Goal: Feedback & Contribution: Leave review/rating

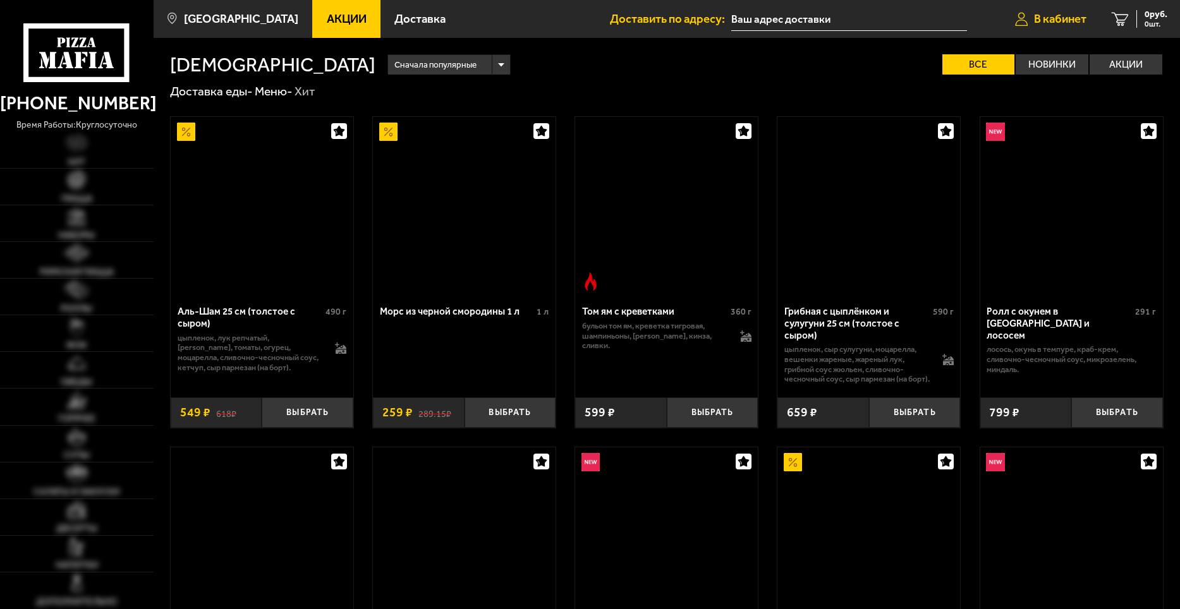
click at [1055, 18] on span "В кабинет" at bounding box center [1060, 19] width 52 height 12
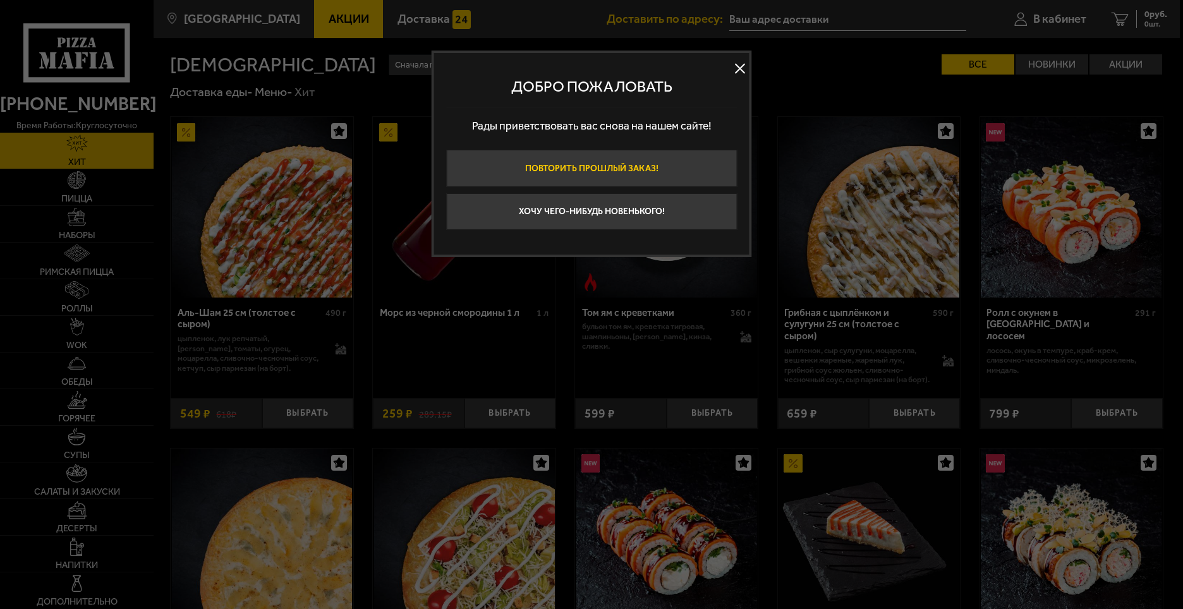
click at [591, 167] on button "Повторить прошлый заказ!" at bounding box center [591, 168] width 291 height 37
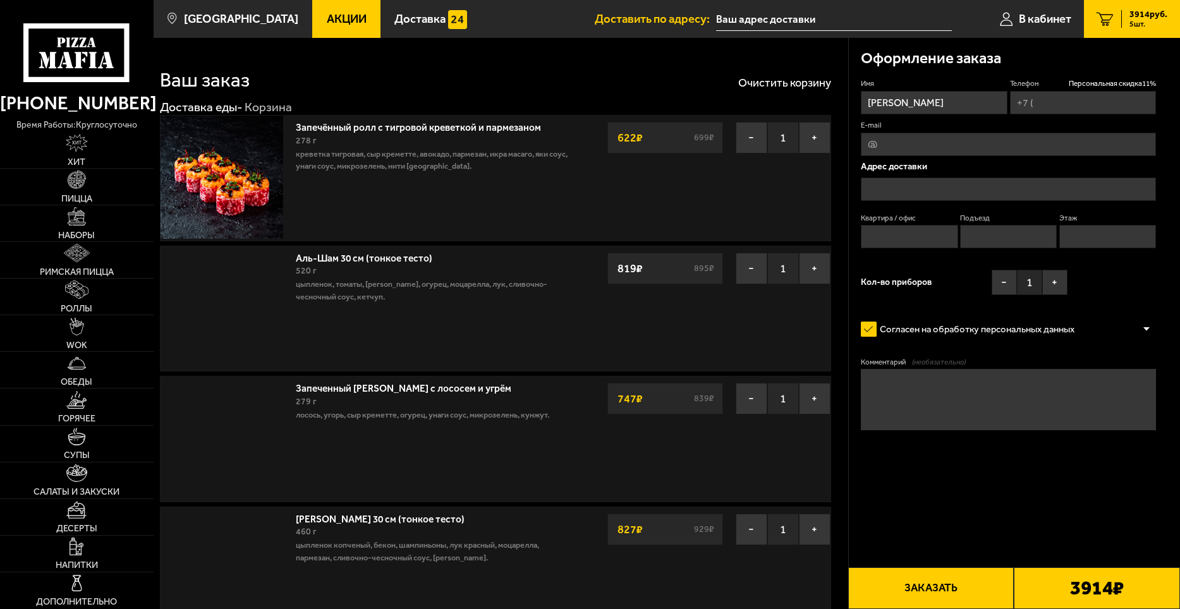
type input "+7 (981) 765-02-26"
type input "Санкт-Петербург, Бассейная улица 53"
type input "233"
type input "3"
type input "10"
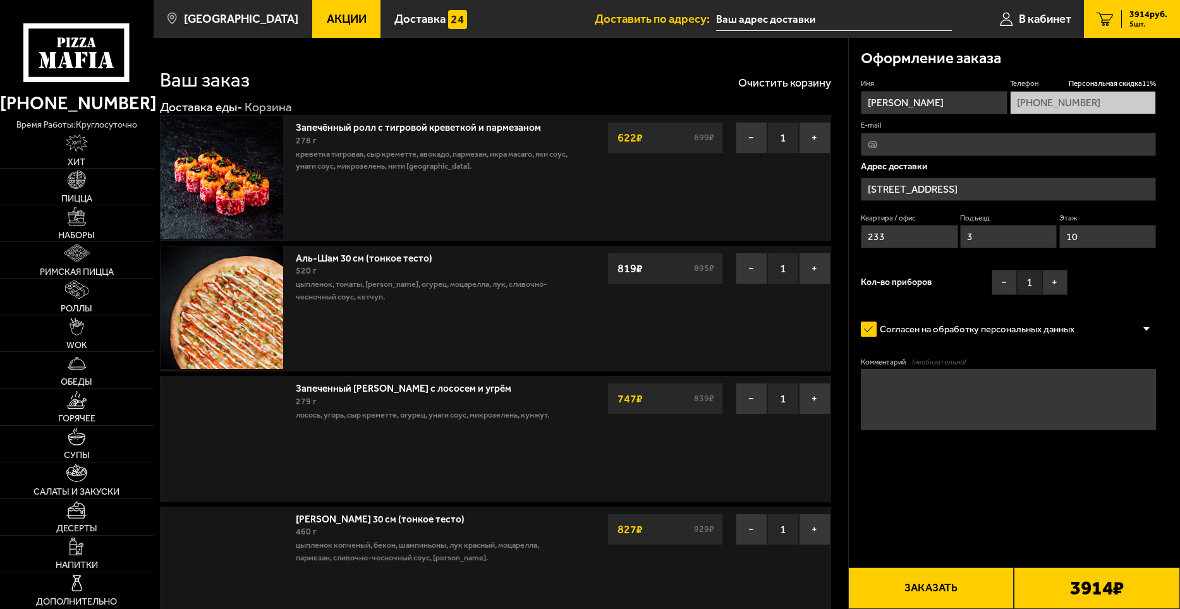
type input "Бассейная улица, 53"
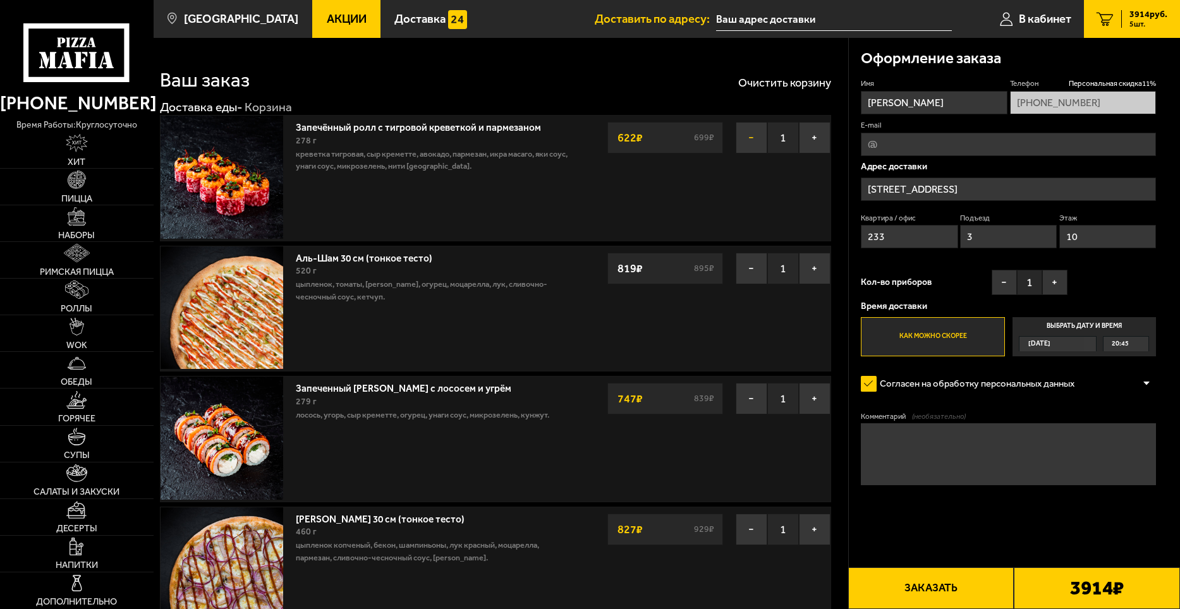
click at [748, 136] on button "−" at bounding box center [752, 138] width 32 height 32
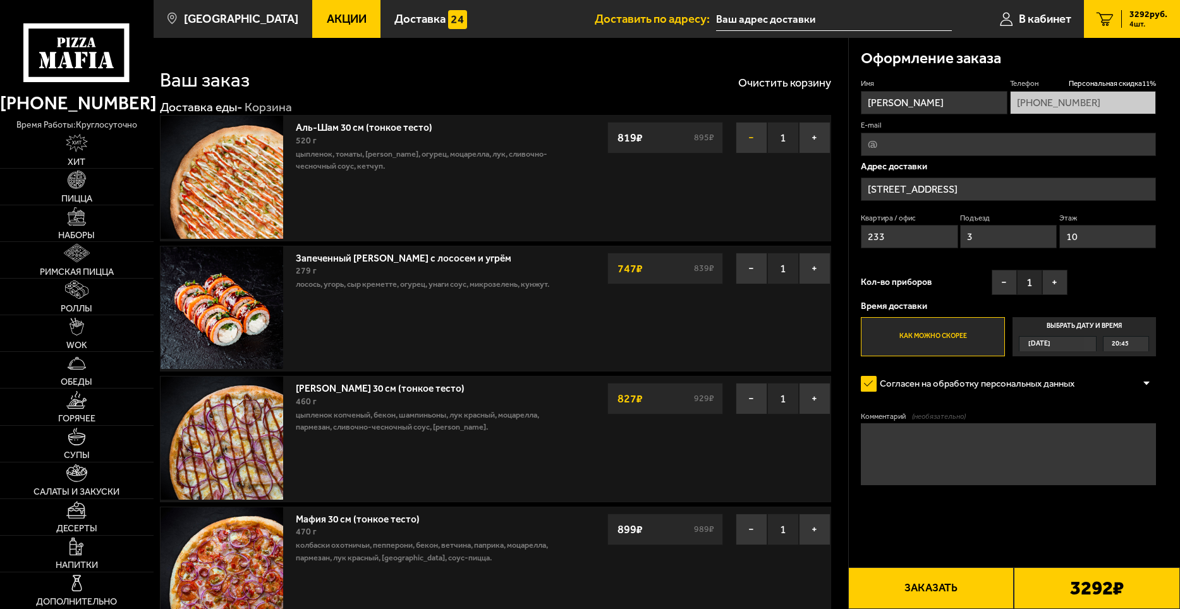
click at [751, 135] on button "−" at bounding box center [752, 138] width 32 height 32
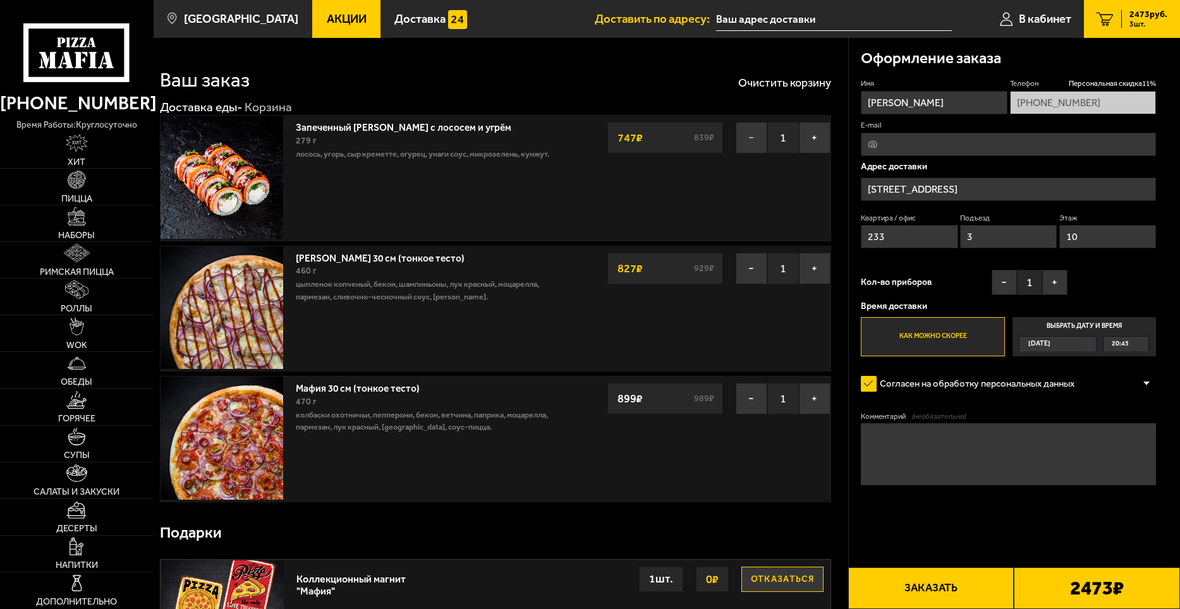
click at [751, 137] on button "−" at bounding box center [752, 138] width 32 height 32
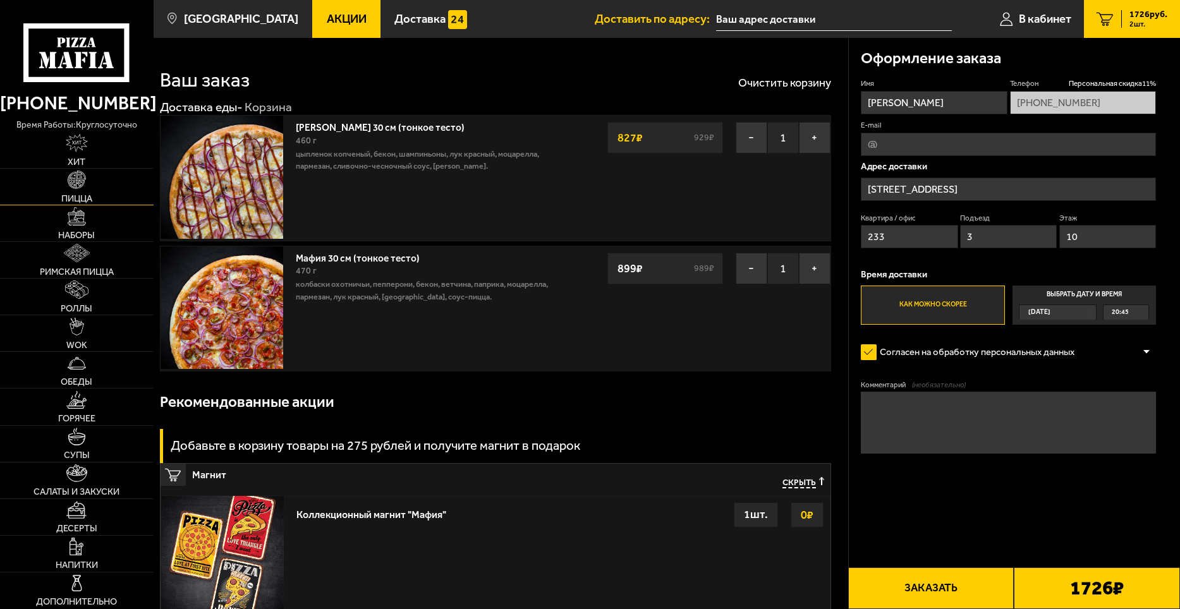
click at [75, 185] on img at bounding box center [77, 180] width 18 height 18
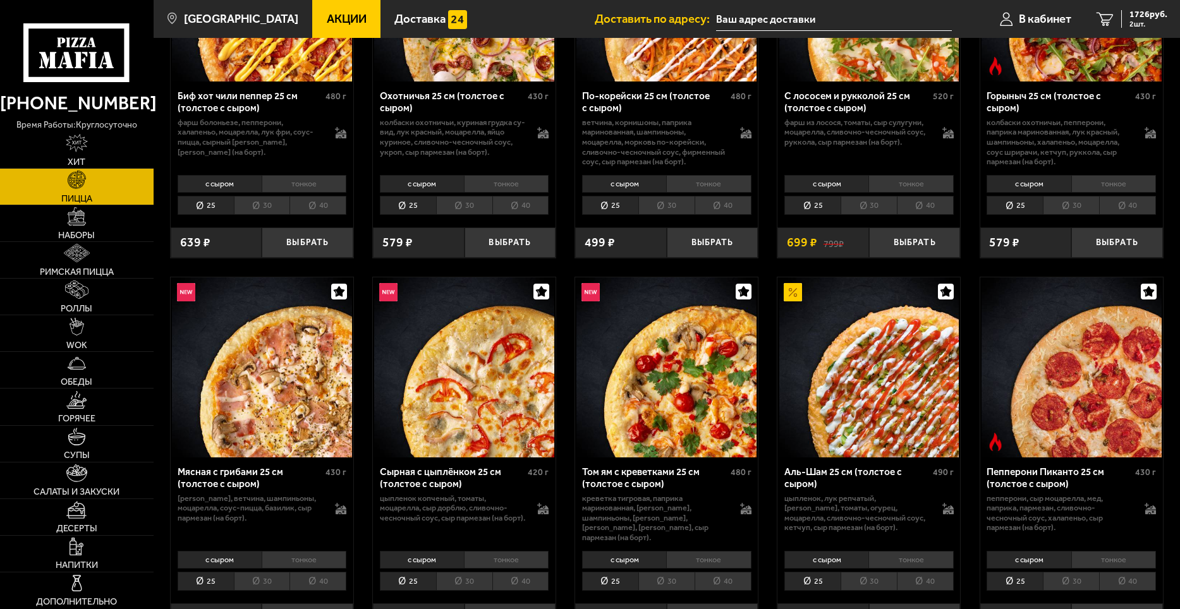
scroll to position [253, 0]
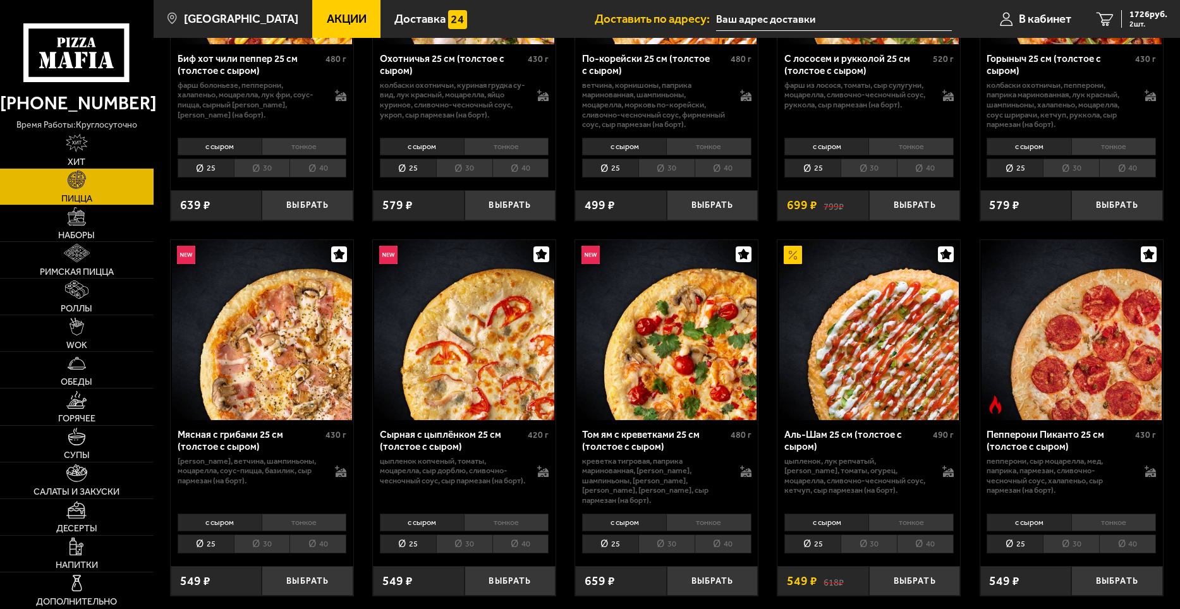
click at [906, 532] on li "тонкое" at bounding box center [910, 523] width 85 height 18
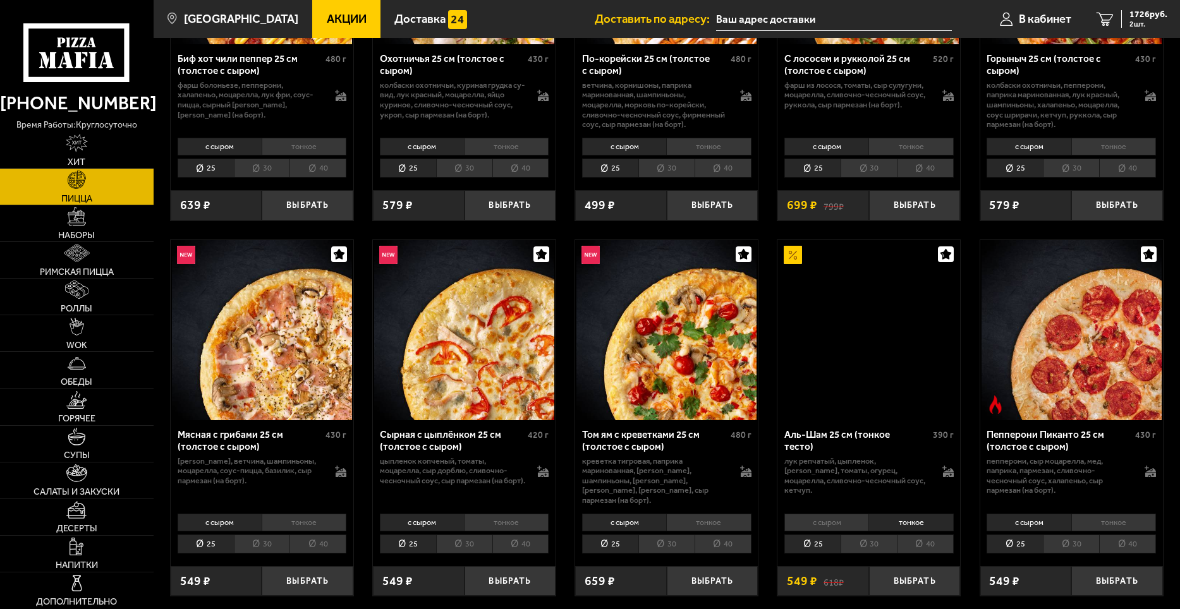
click at [874, 546] on li "30" at bounding box center [869, 545] width 56 height 20
click at [917, 582] on button "Выбрать" at bounding box center [915, 581] width 92 height 30
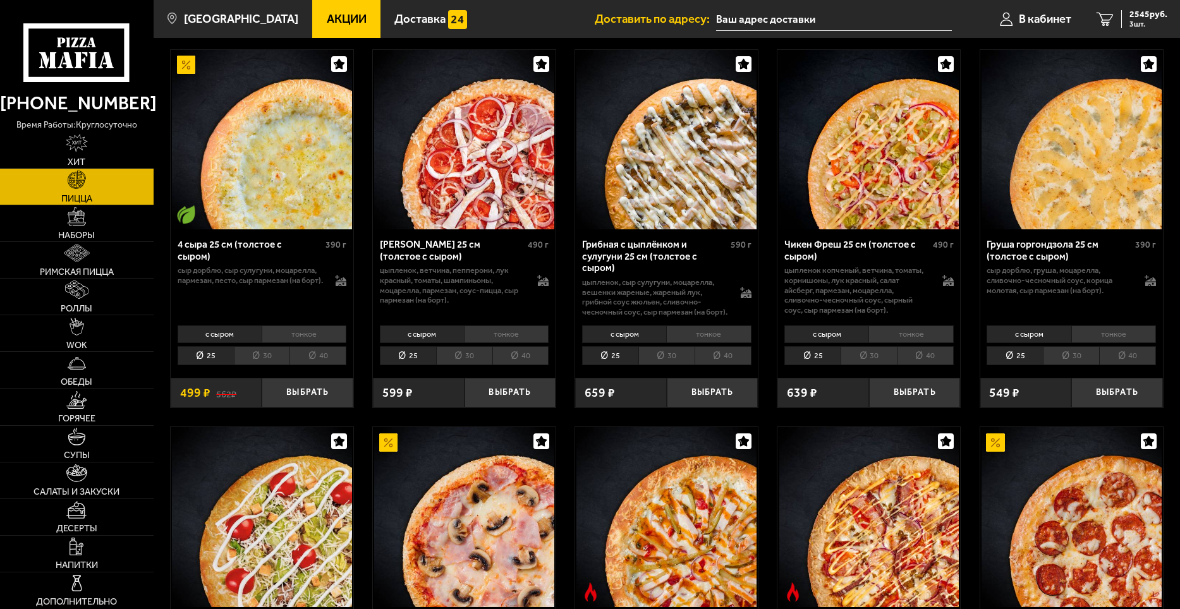
scroll to position [822, 0]
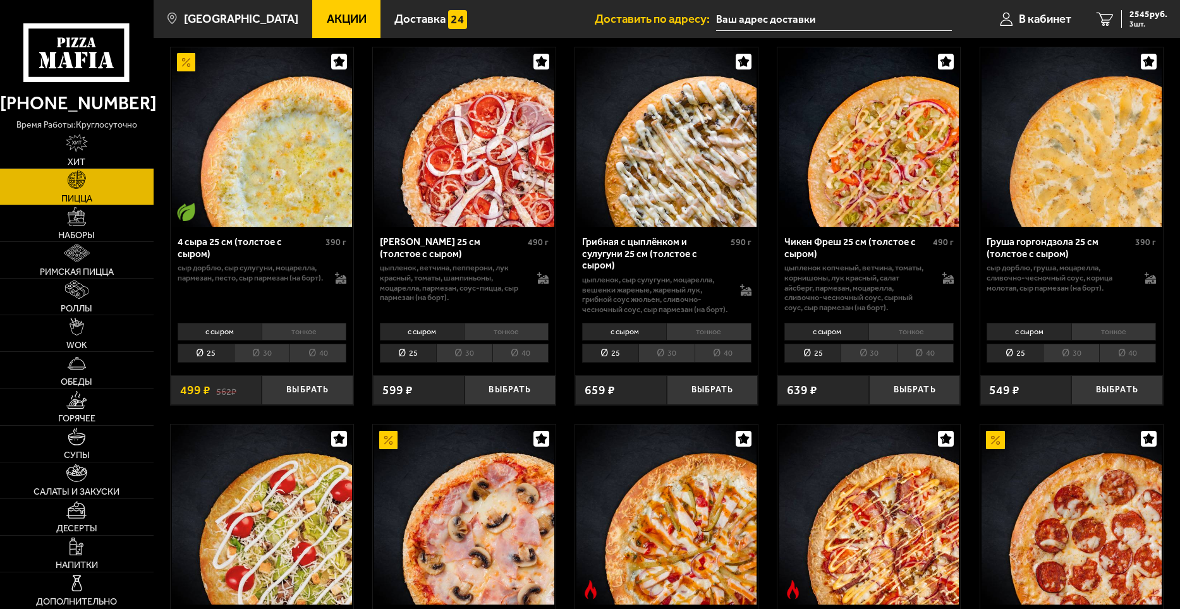
click at [907, 341] on li "тонкое" at bounding box center [910, 332] width 85 height 18
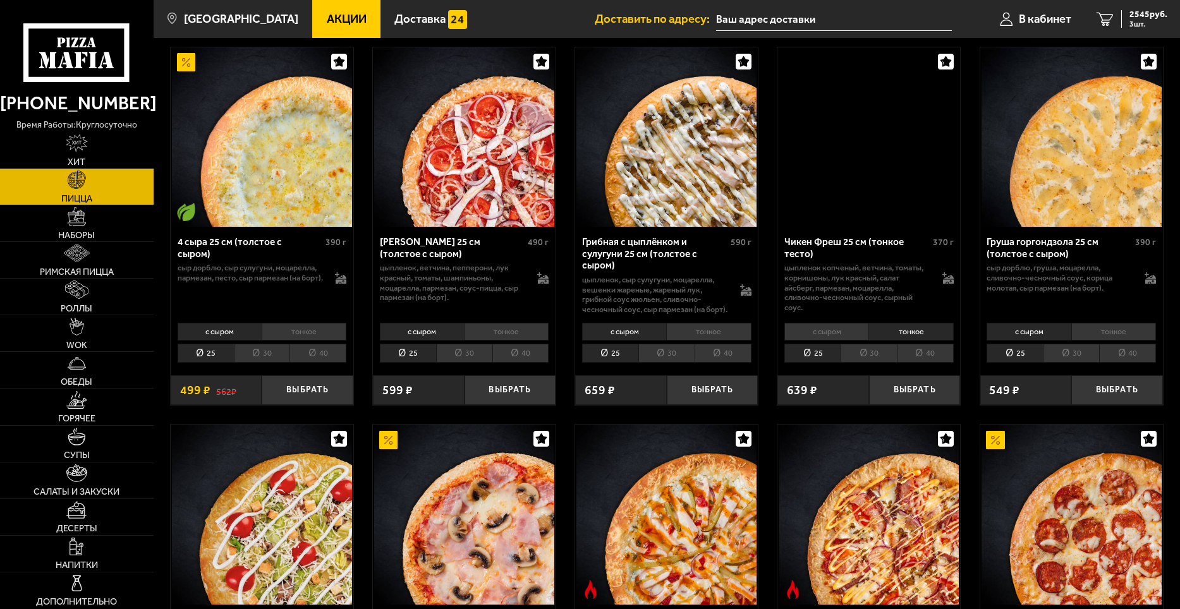
click at [870, 363] on li "30" at bounding box center [869, 354] width 56 height 20
click at [917, 404] on button "Выбрать" at bounding box center [915, 390] width 92 height 30
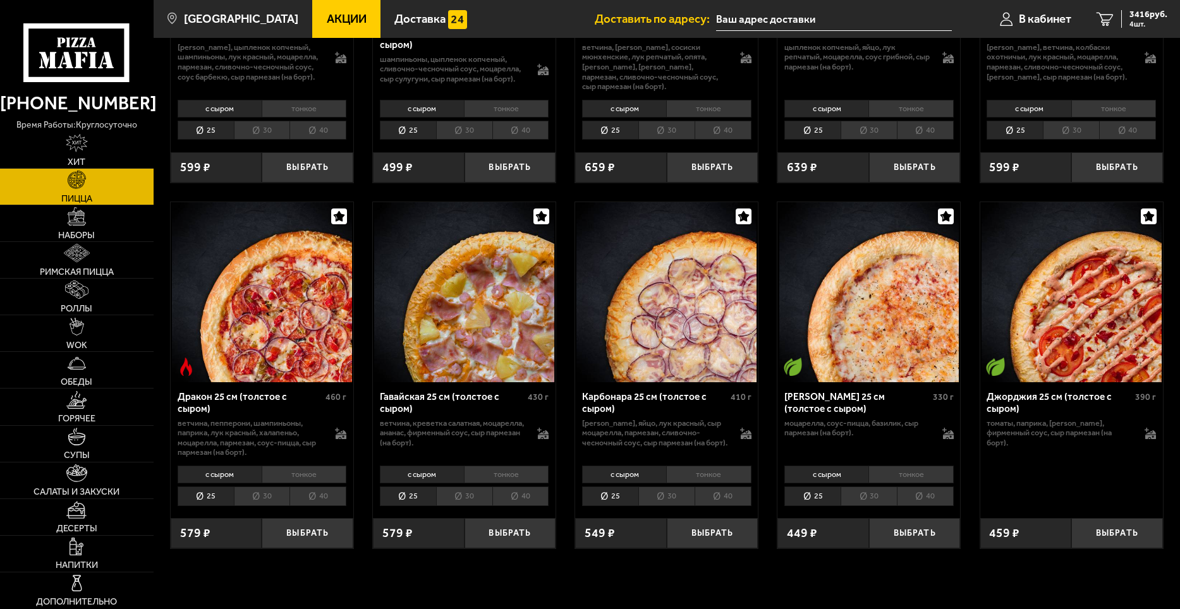
scroll to position [2212, 0]
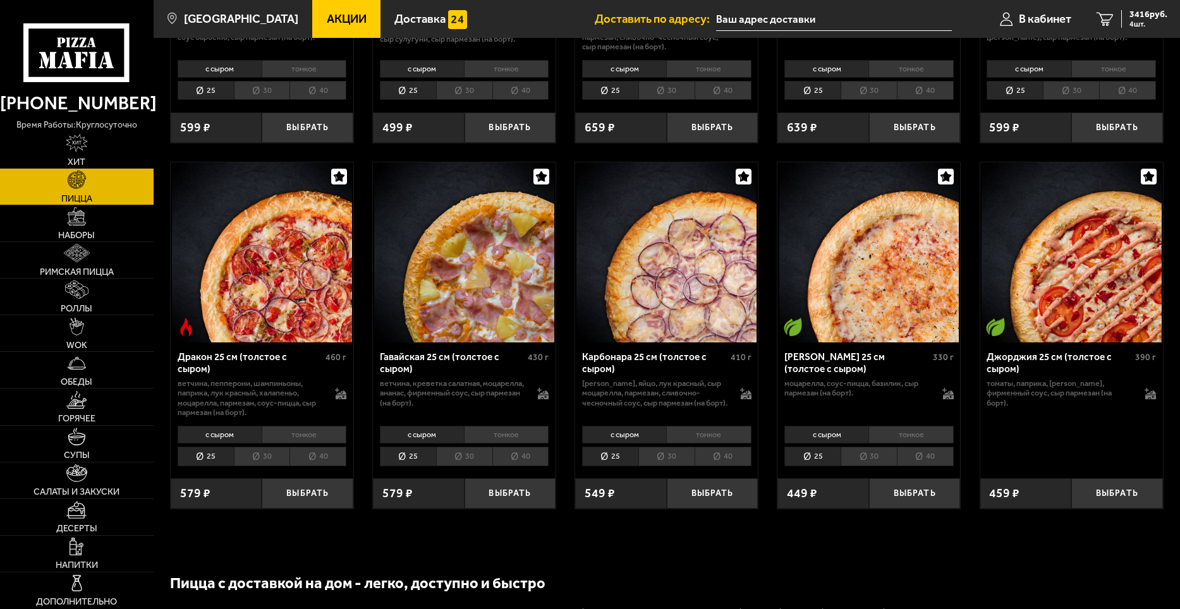
click at [514, 444] on li "тонкое" at bounding box center [506, 435] width 85 height 18
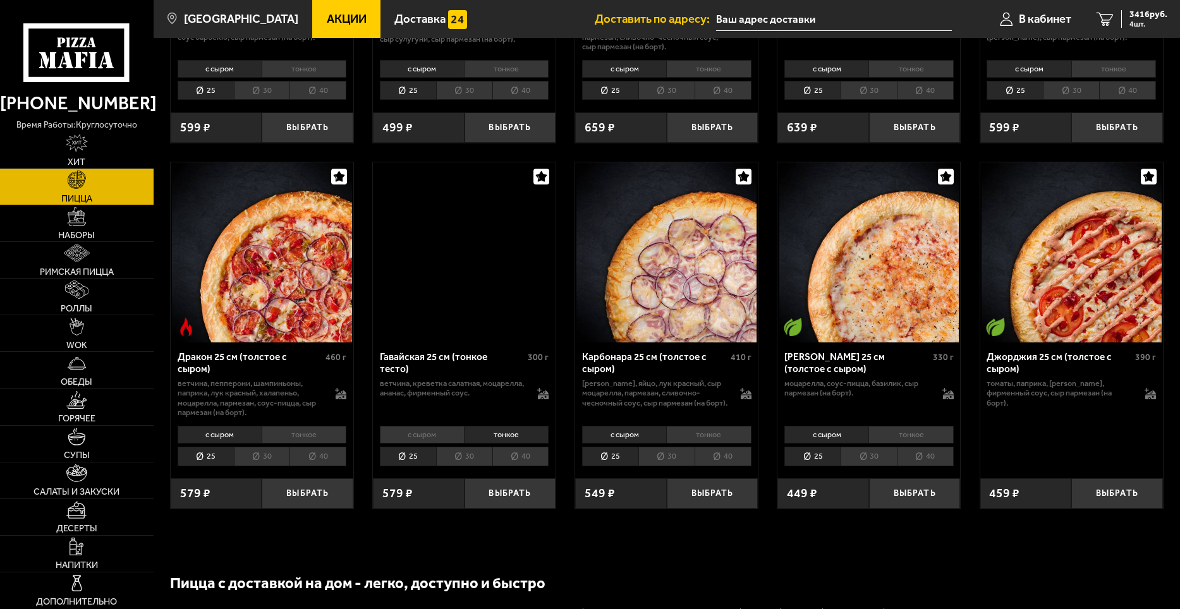
click at [466, 466] on li "30" at bounding box center [464, 457] width 56 height 20
click at [507, 509] on button "Выбрать" at bounding box center [511, 493] width 92 height 30
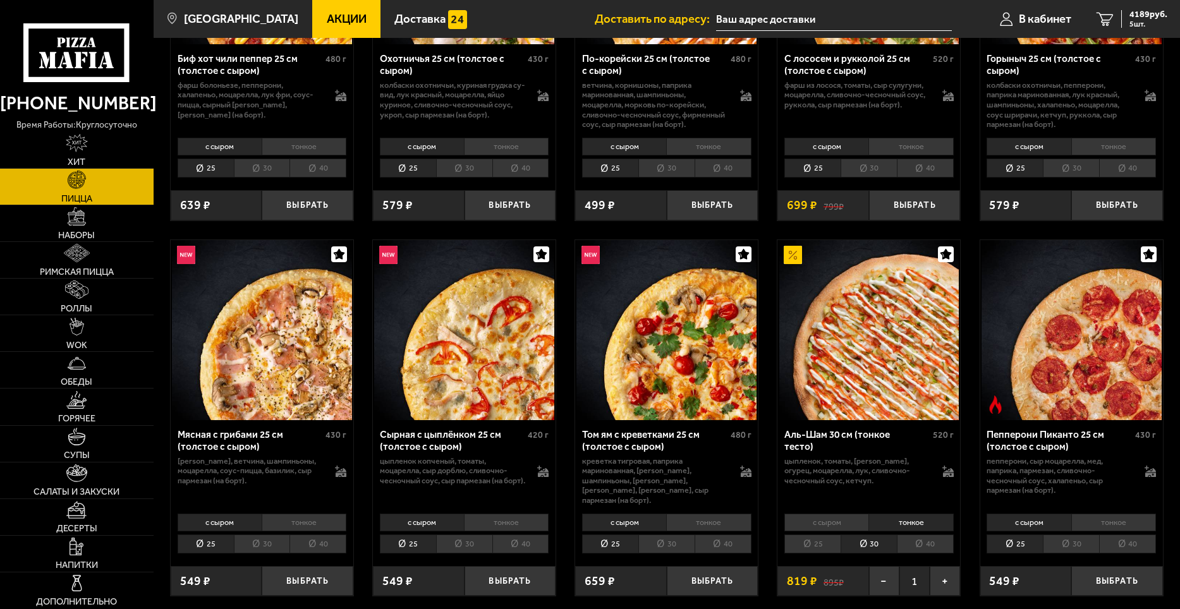
scroll to position [0, 0]
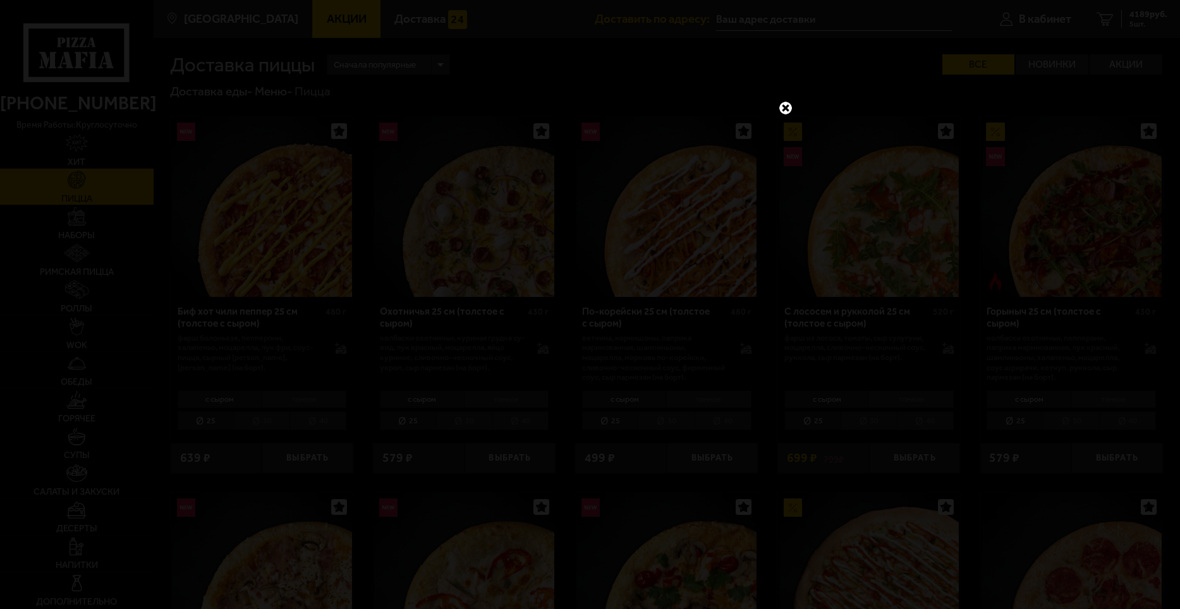
click at [784, 108] on link at bounding box center [785, 108] width 16 height 16
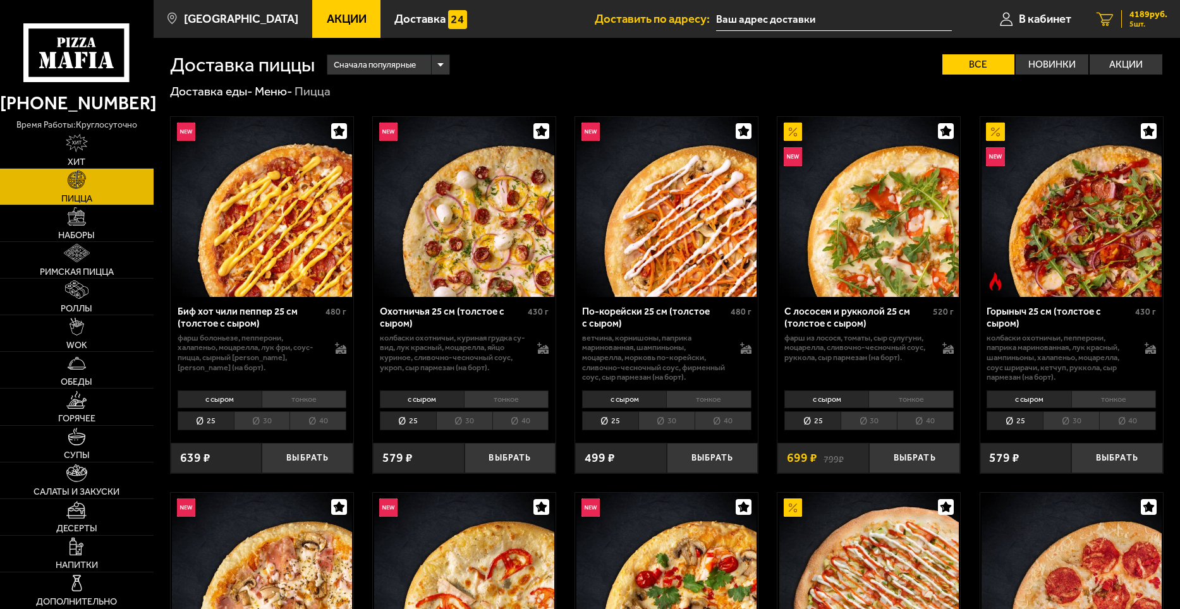
click at [1129, 11] on span "4189 руб." at bounding box center [1148, 14] width 38 height 9
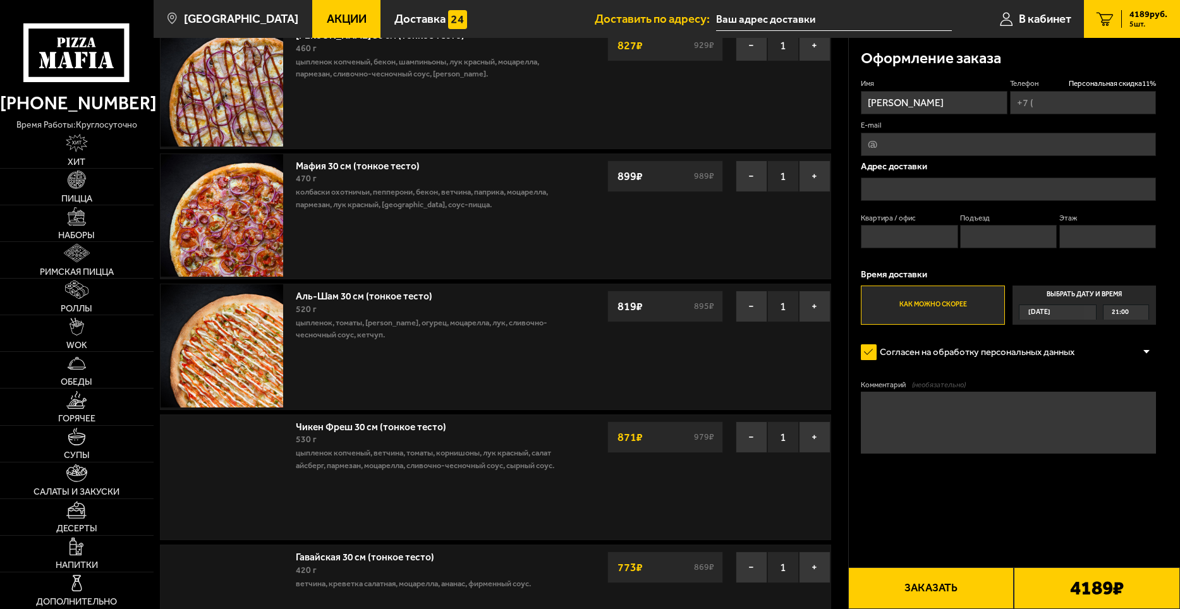
scroll to position [63, 0]
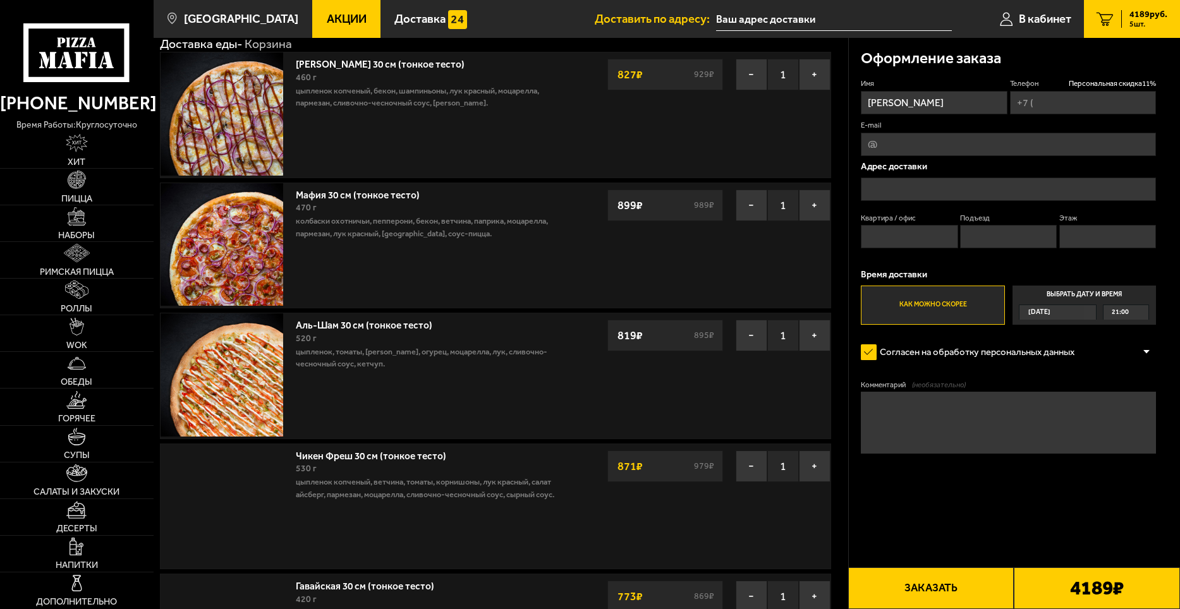
type input "+7 (981) 765-02-26"
type input "[STREET_ADDRESS]"
type input "233"
type input "3"
type input "10"
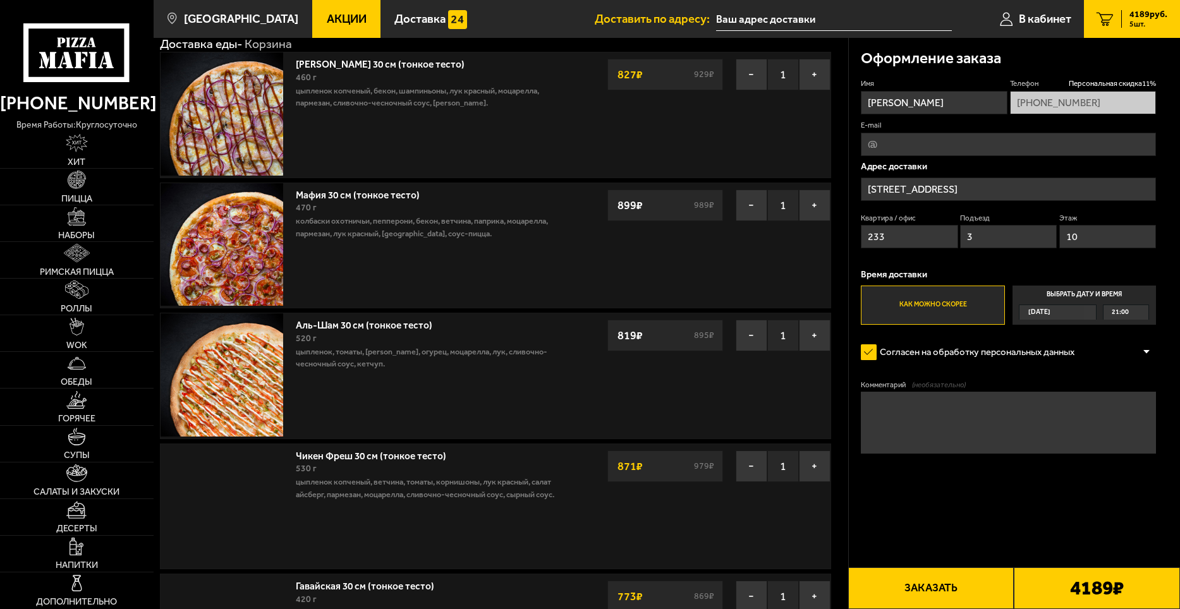
type input "Бассейная улица, 53"
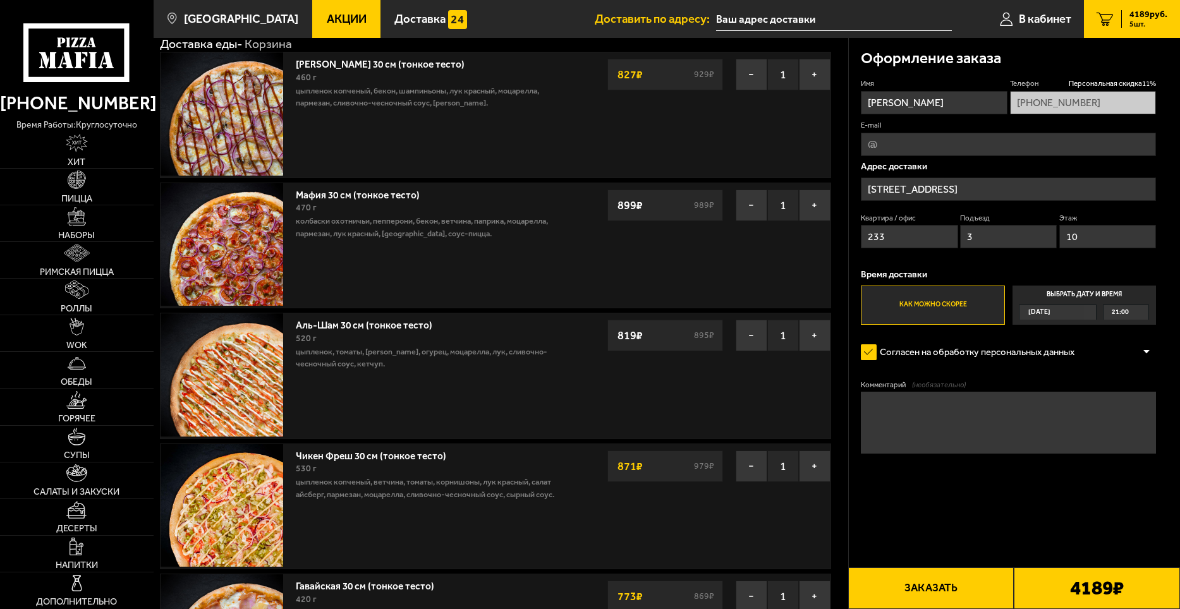
scroll to position [126, 0]
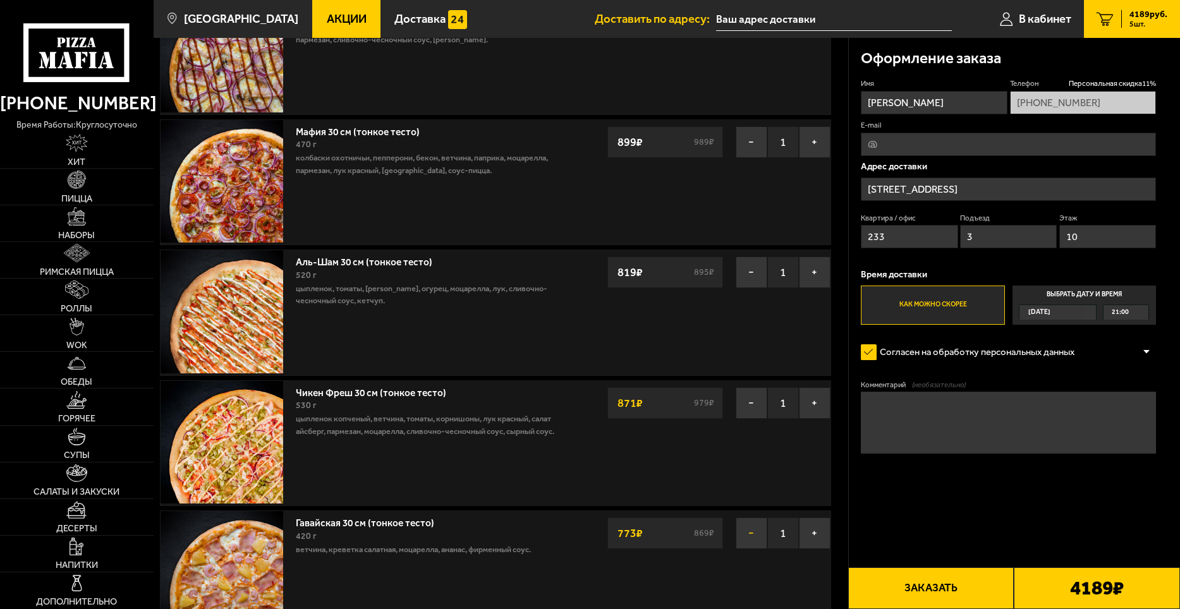
click at [755, 533] on button "−" at bounding box center [752, 534] width 32 height 32
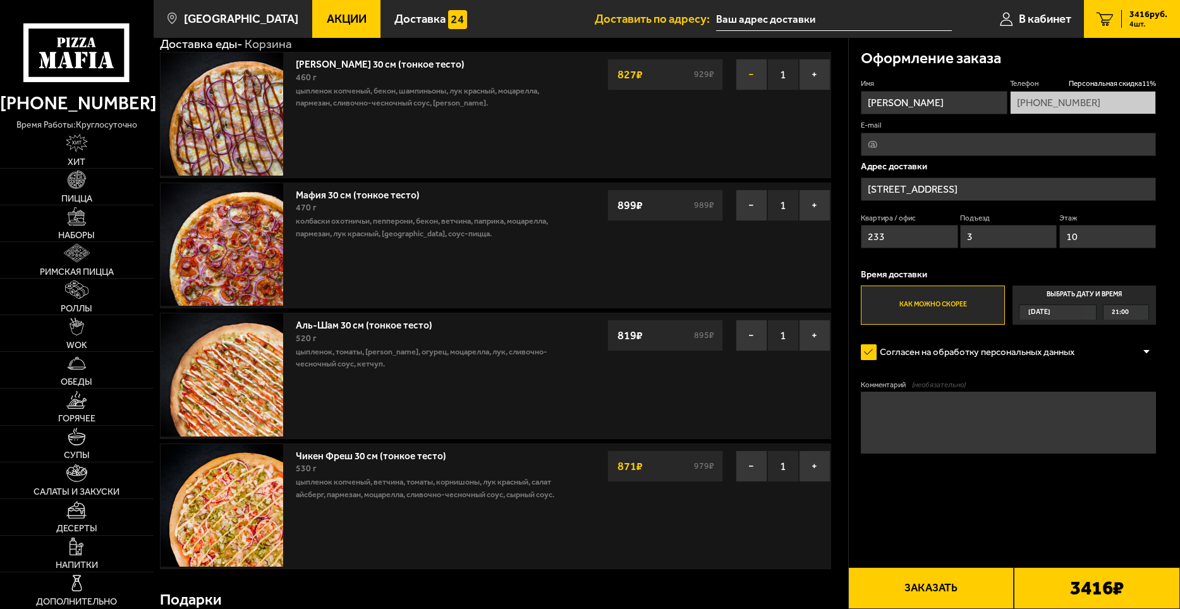
click at [756, 71] on button "−" at bounding box center [752, 75] width 32 height 32
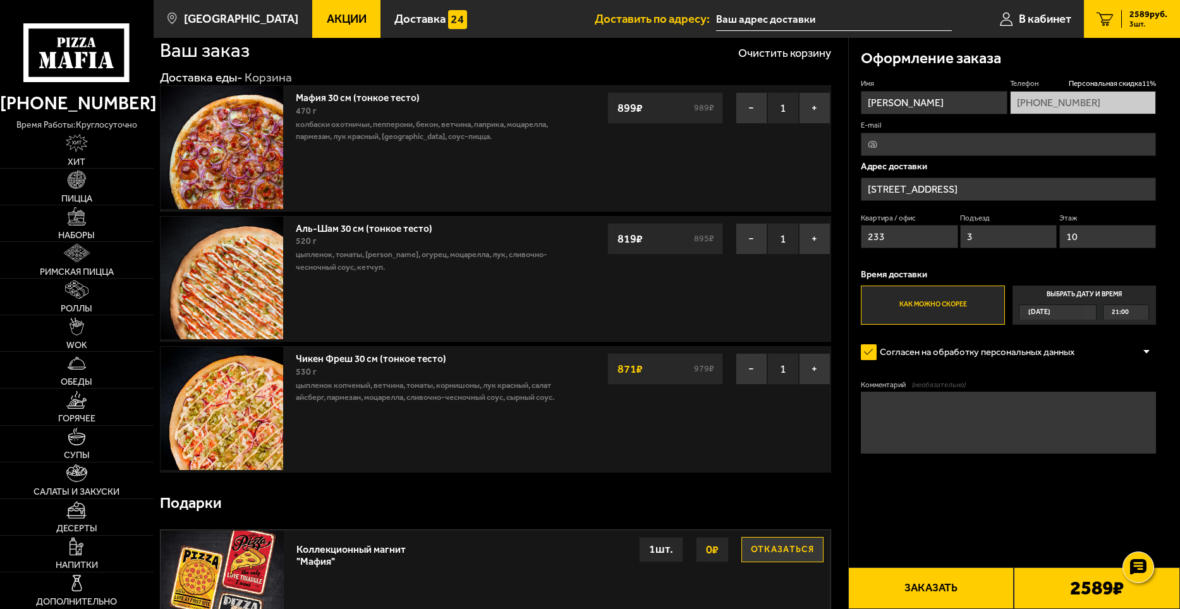
scroll to position [0, 0]
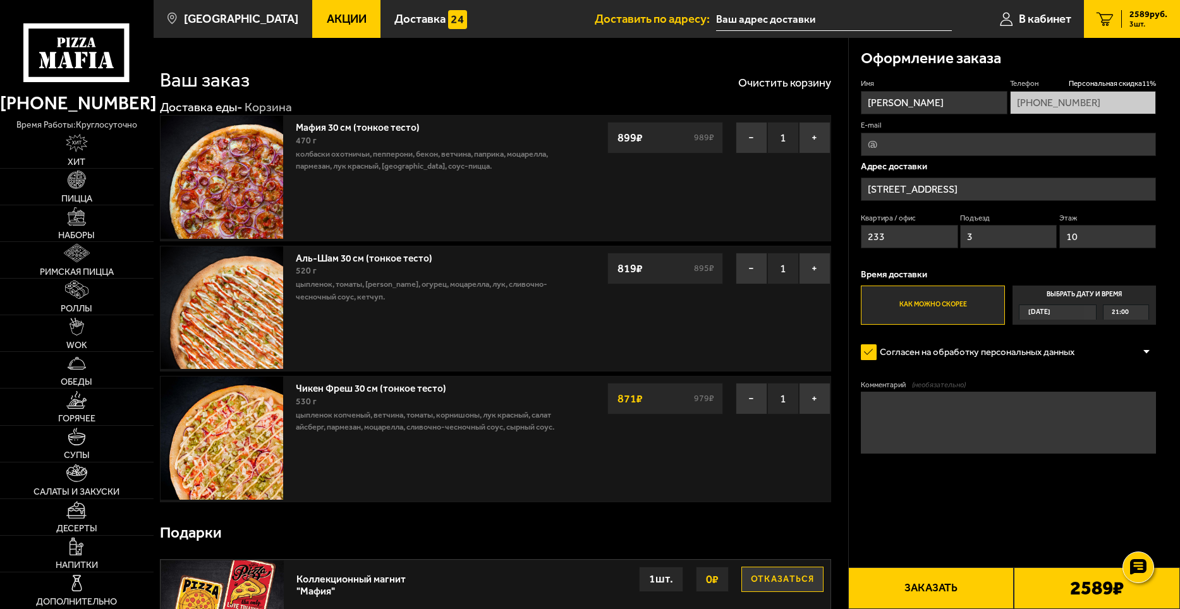
click at [869, 145] on input "E-mail" at bounding box center [1008, 144] width 295 height 23
type input "mvv-1@yandex.ru"
click at [934, 586] on button "Заказать" at bounding box center [931, 589] width 166 height 42
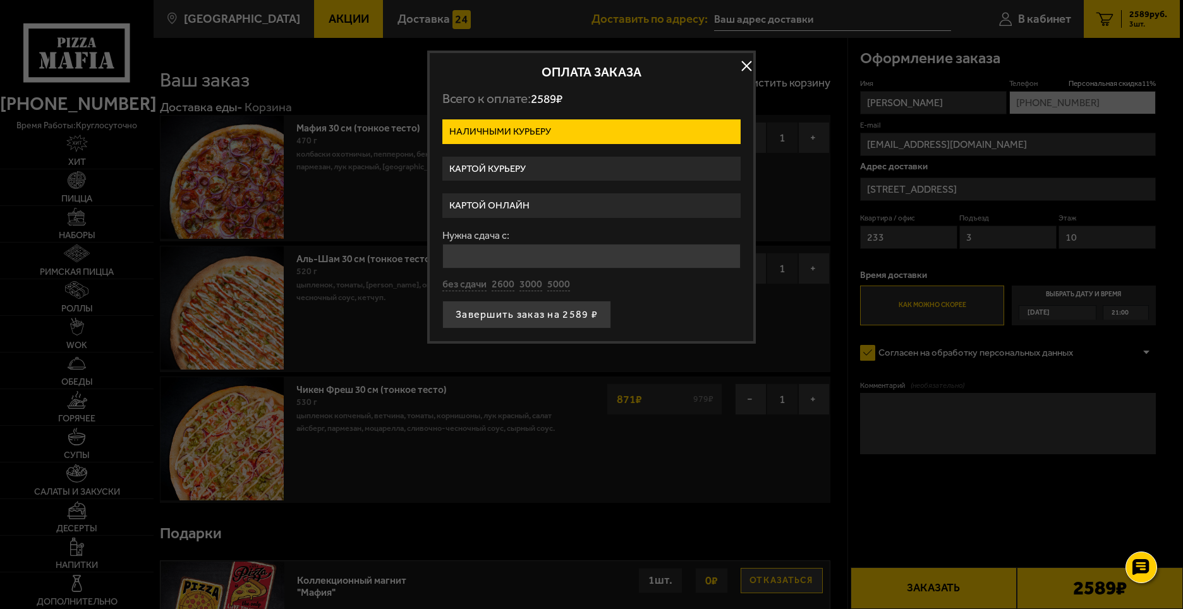
click at [509, 205] on label "Картой онлайн" at bounding box center [591, 205] width 298 height 25
click at [0, 0] on input "Картой онлайн" at bounding box center [0, 0] width 0 height 0
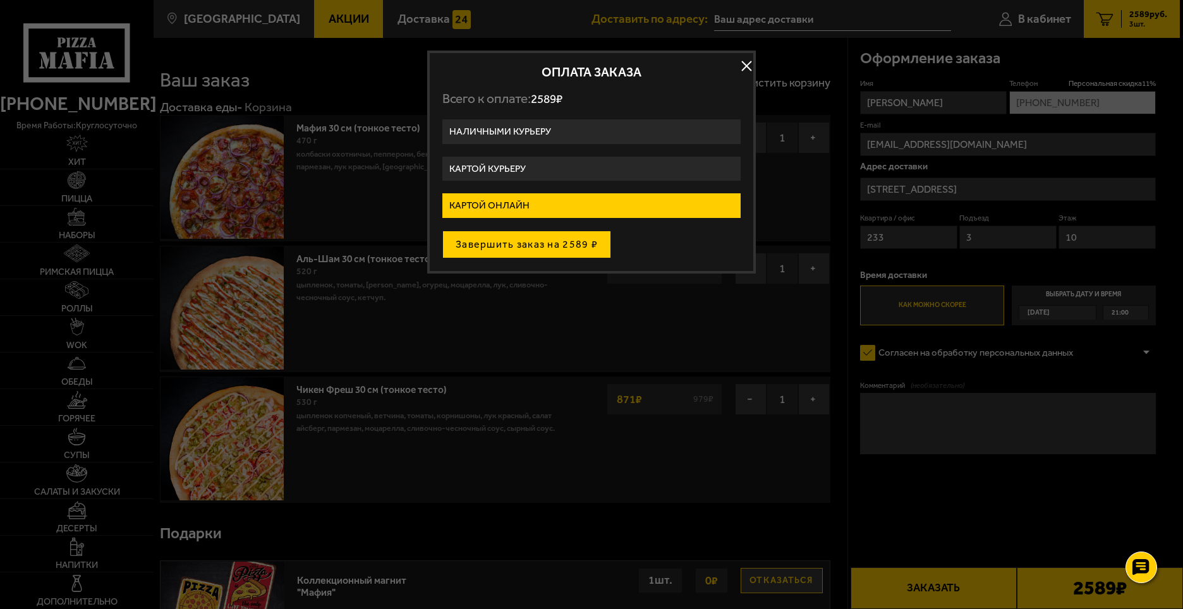
click at [537, 246] on button "Завершить заказ на 2589 ₽" at bounding box center [526, 245] width 169 height 28
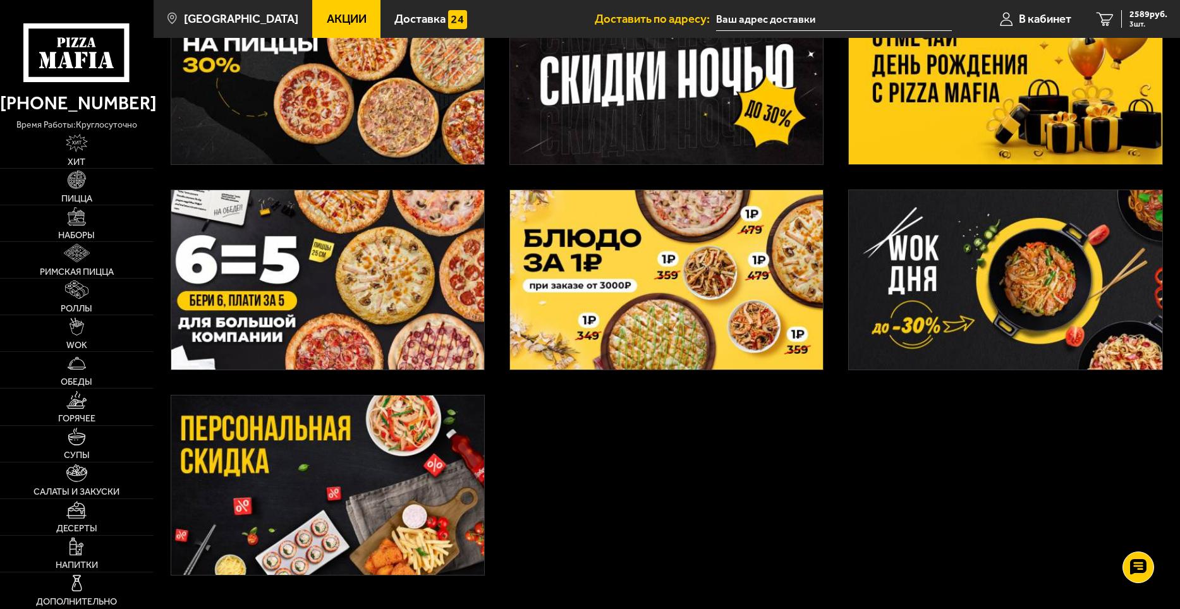
scroll to position [361, 0]
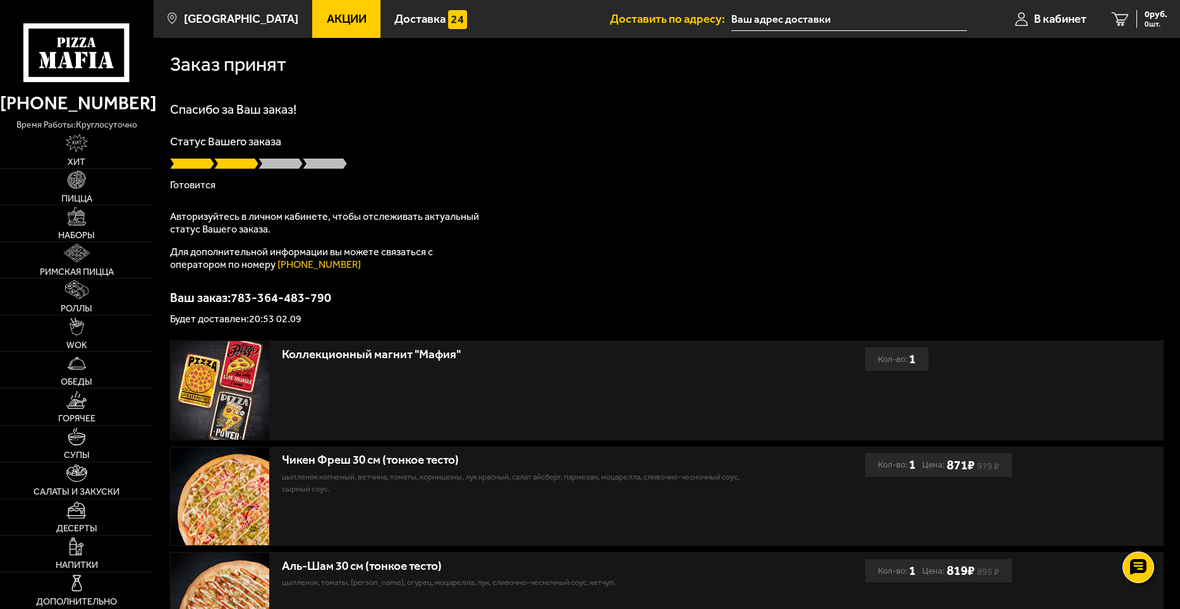
click at [957, 97] on div "Заказ принят Спасибо за Ваш заказ! Статус Вашего заказа Готовится Авторизуйтесь…" at bounding box center [667, 422] width 1026 height 769
click at [276, 319] on p "Будет доставлен: 20:53 02.09" at bounding box center [666, 319] width 993 height 10
drag, startPoint x: 308, startPoint y: 319, endPoint x: 251, endPoint y: 319, distance: 57.5
click at [251, 319] on p "Будет доставлен: 20:53 02.09" at bounding box center [666, 319] width 993 height 10
click at [531, 271] on div "Спасибо за Ваш заказ! Статус Вашего заказа [PERSON_NAME] Авторизуйтесь в личном…" at bounding box center [666, 213] width 993 height 221
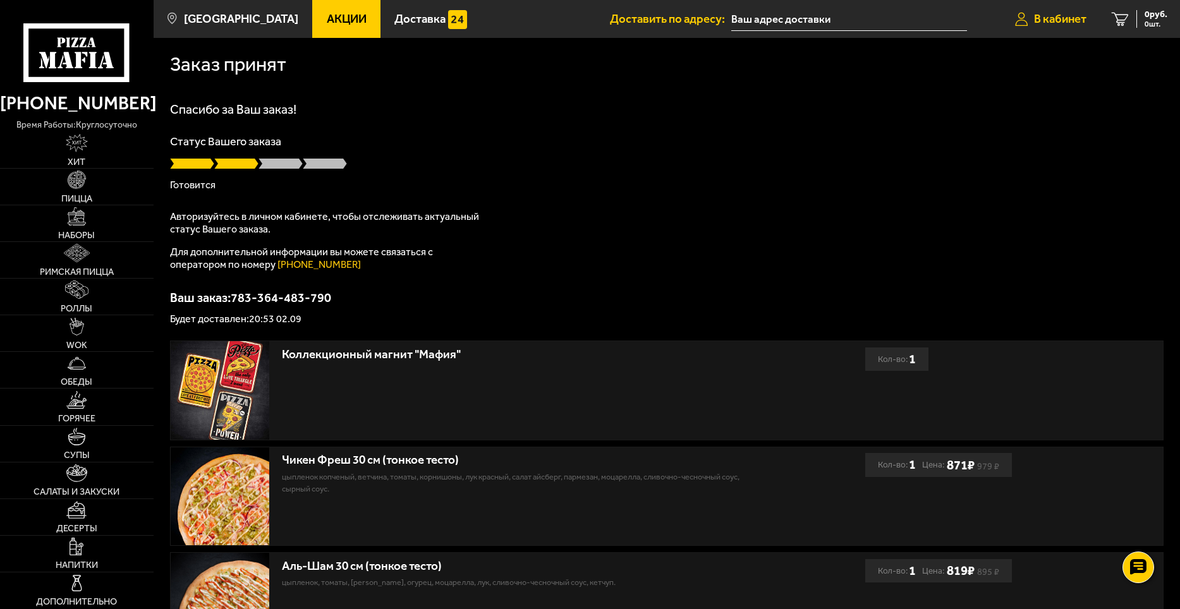
click at [1066, 22] on span "В кабинет" at bounding box center [1060, 19] width 52 height 12
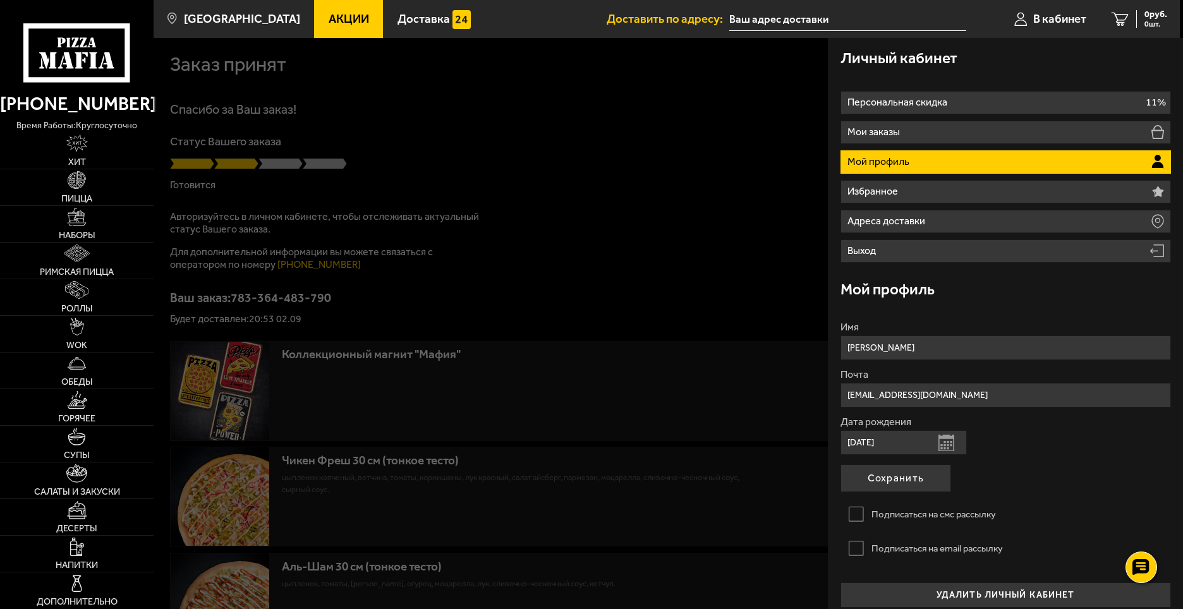
click at [990, 159] on li "Мой профиль" at bounding box center [1006, 161] width 331 height 23
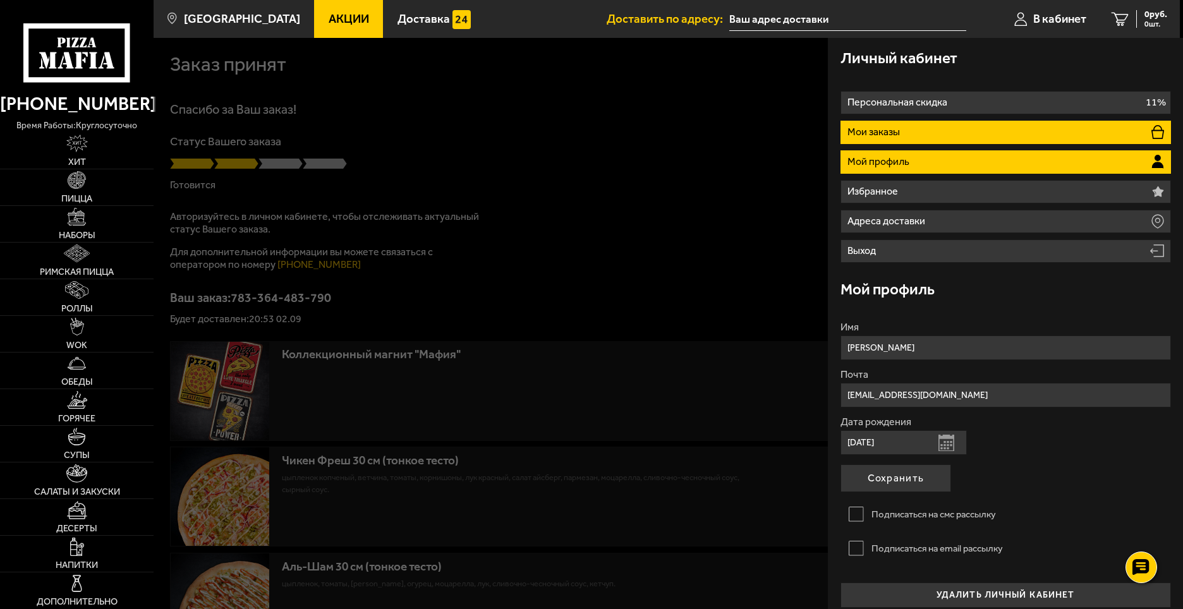
click at [883, 139] on li "Мои заказы" at bounding box center [1006, 132] width 331 height 23
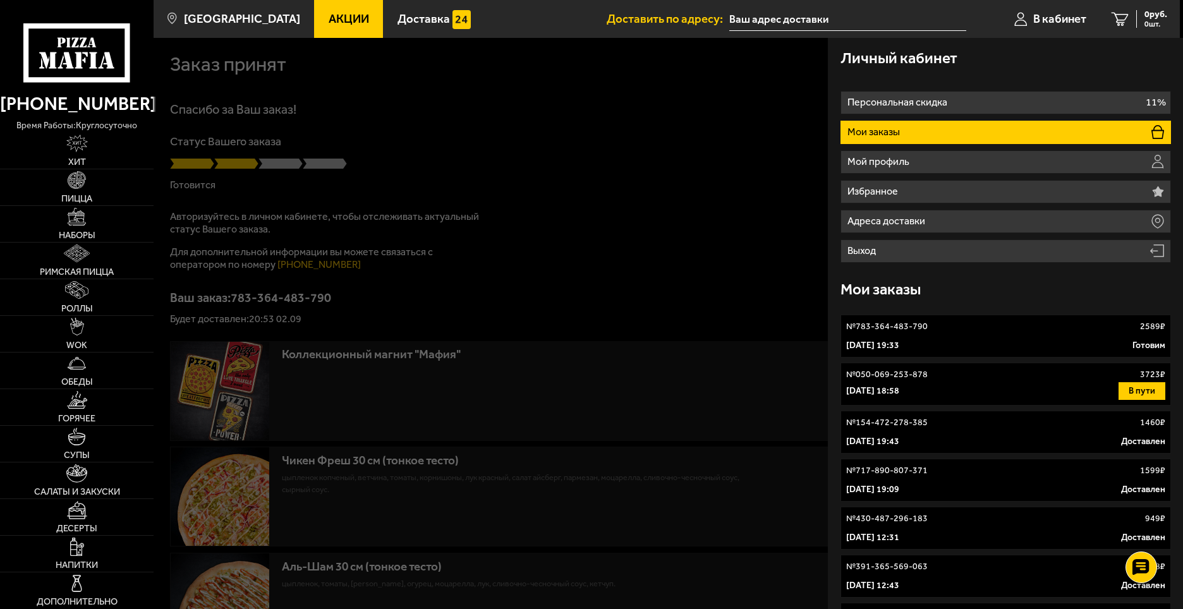
click at [702, 190] on div at bounding box center [745, 342] width 1183 height 609
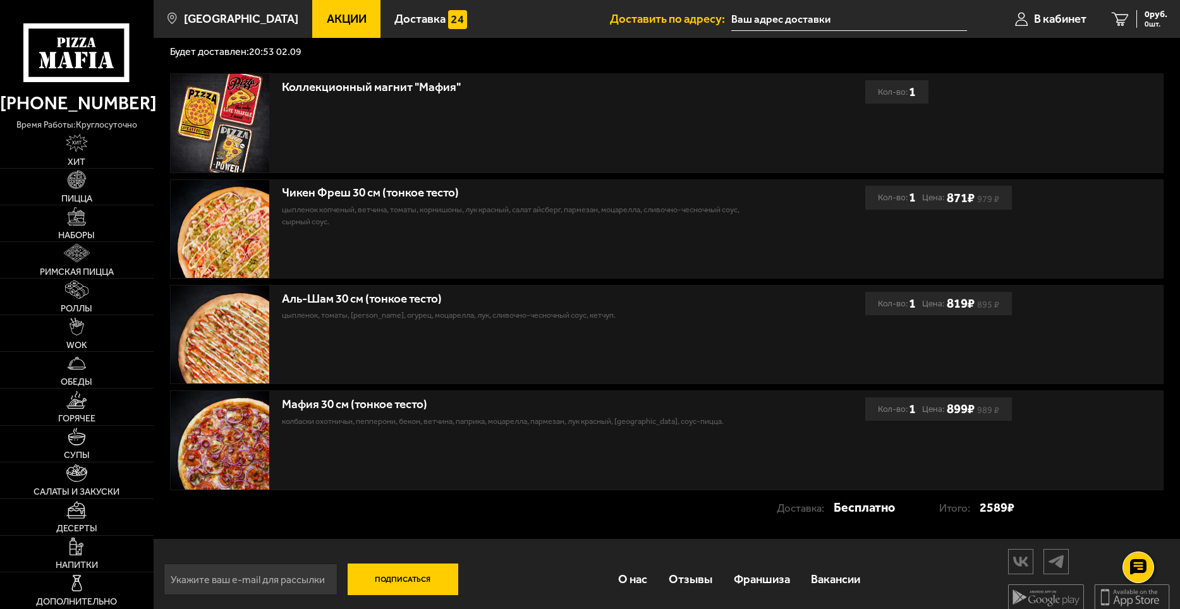
scroll to position [280, 0]
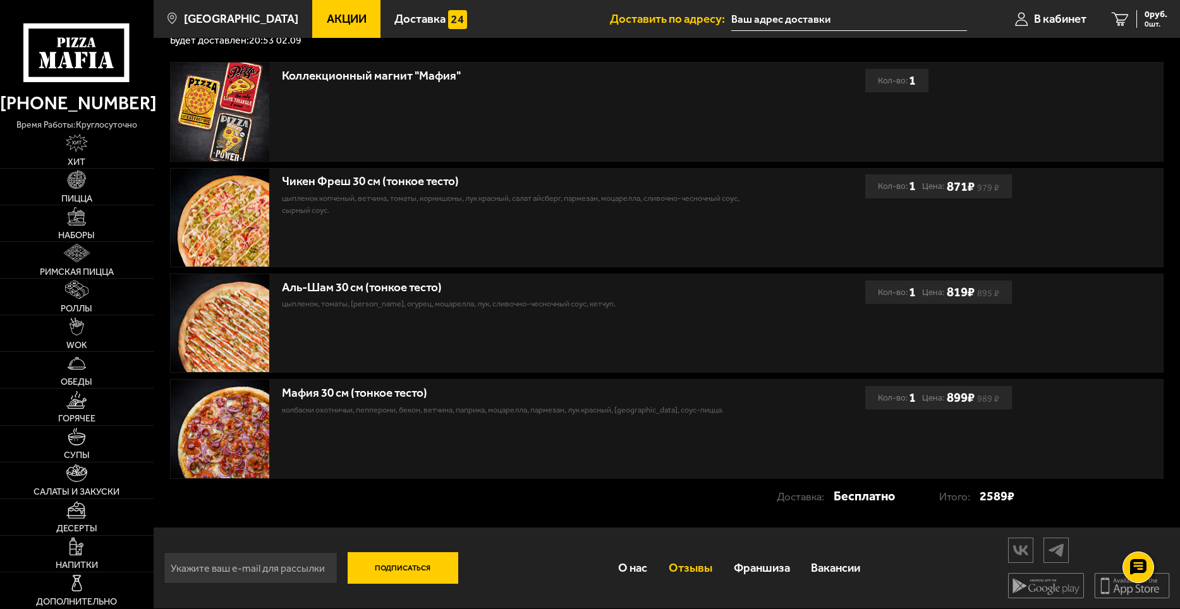
click at [677, 568] on link "Отзывы" at bounding box center [690, 568] width 65 height 40
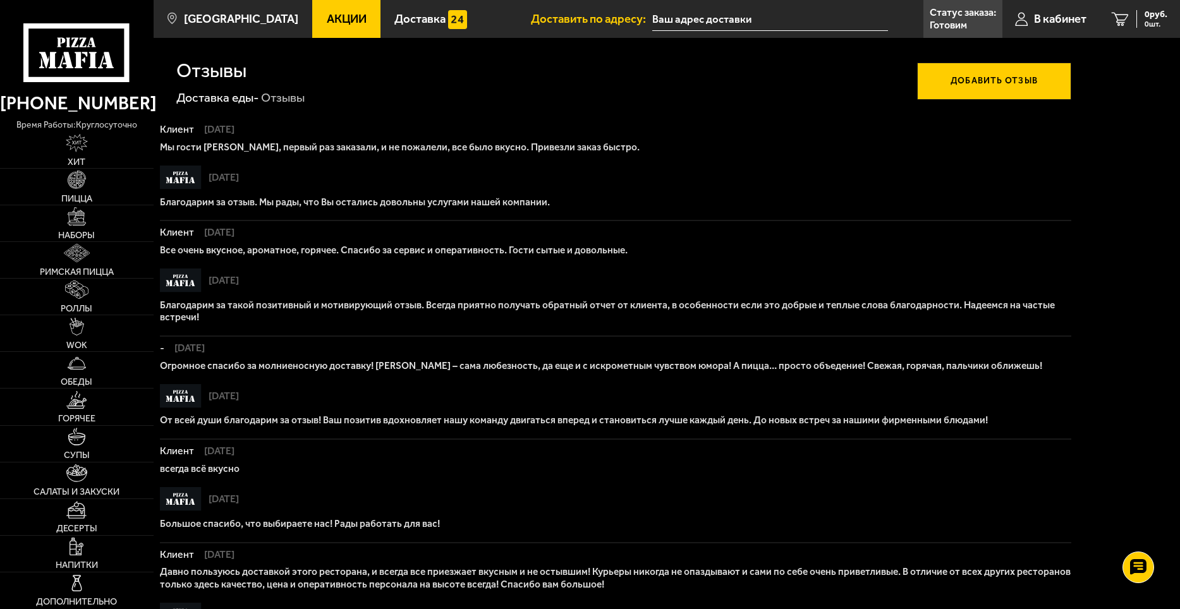
click at [978, 88] on button "Добавить отзыв" at bounding box center [994, 81] width 154 height 37
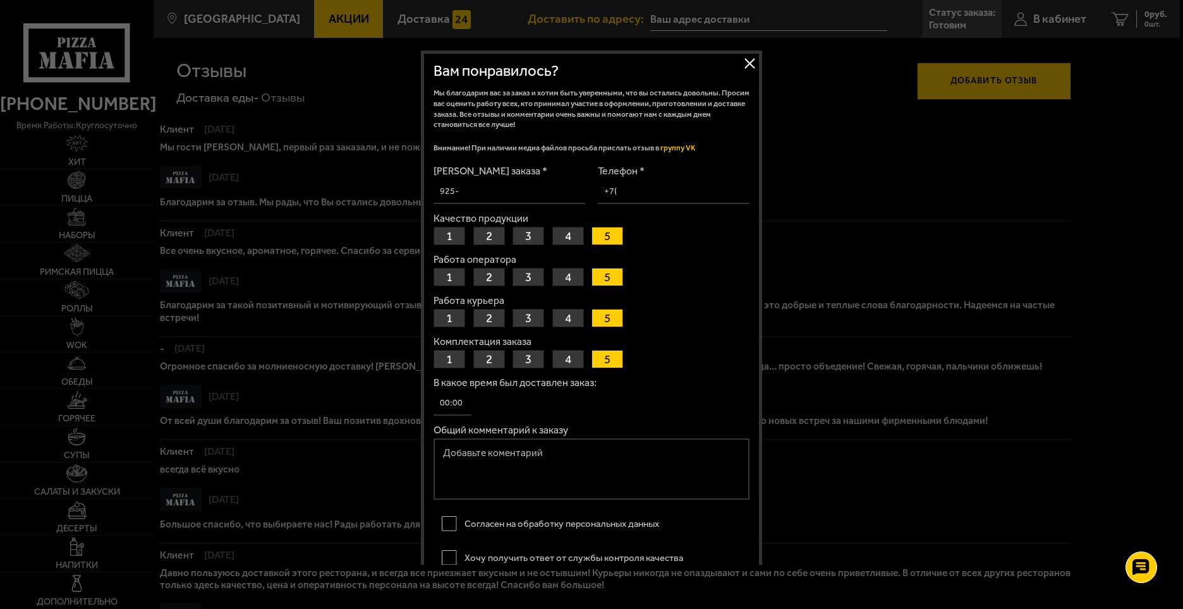
click at [752, 65] on button "Закрыть" at bounding box center [749, 63] width 19 height 19
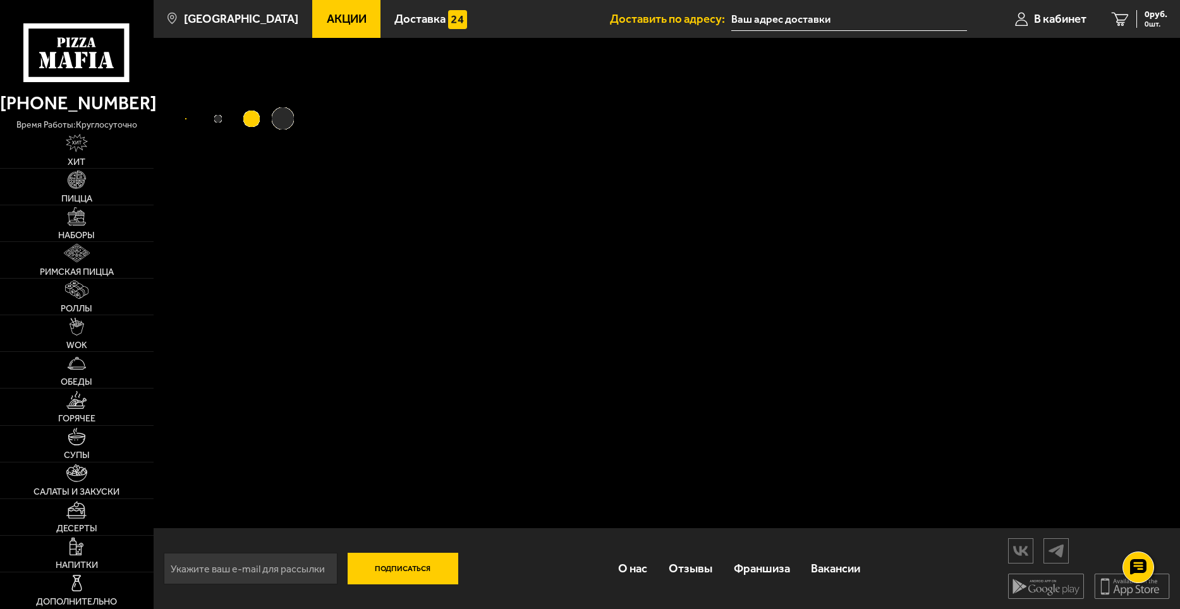
scroll to position [1, 0]
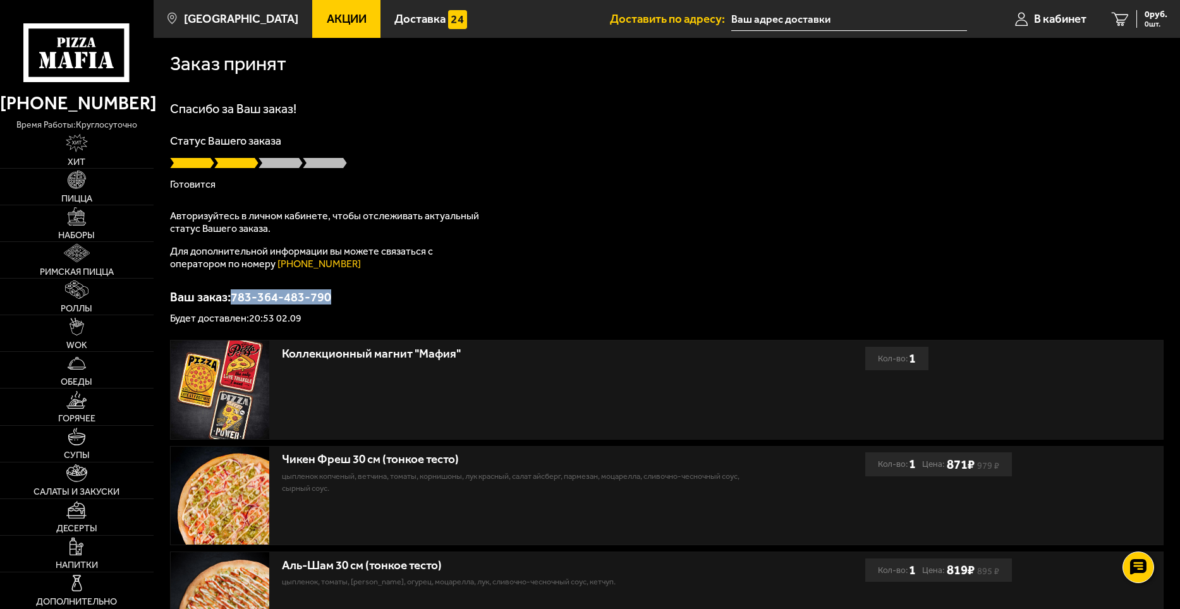
drag, startPoint x: 336, startPoint y: 298, endPoint x: 234, endPoint y: 296, distance: 101.8
click at [234, 296] on p "Ваш заказ: 783-364-483-790" at bounding box center [666, 297] width 993 height 13
copy p "783-364-483-790"
click at [1059, 18] on span "В кабинет" at bounding box center [1060, 19] width 52 height 12
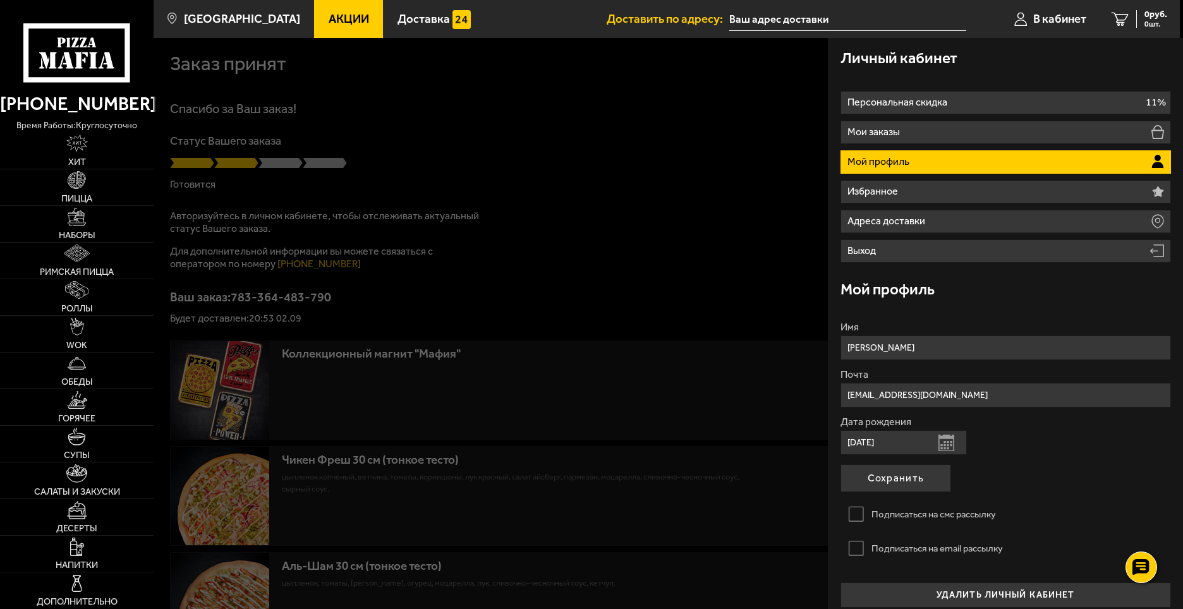
click at [760, 173] on div at bounding box center [745, 342] width 1183 height 609
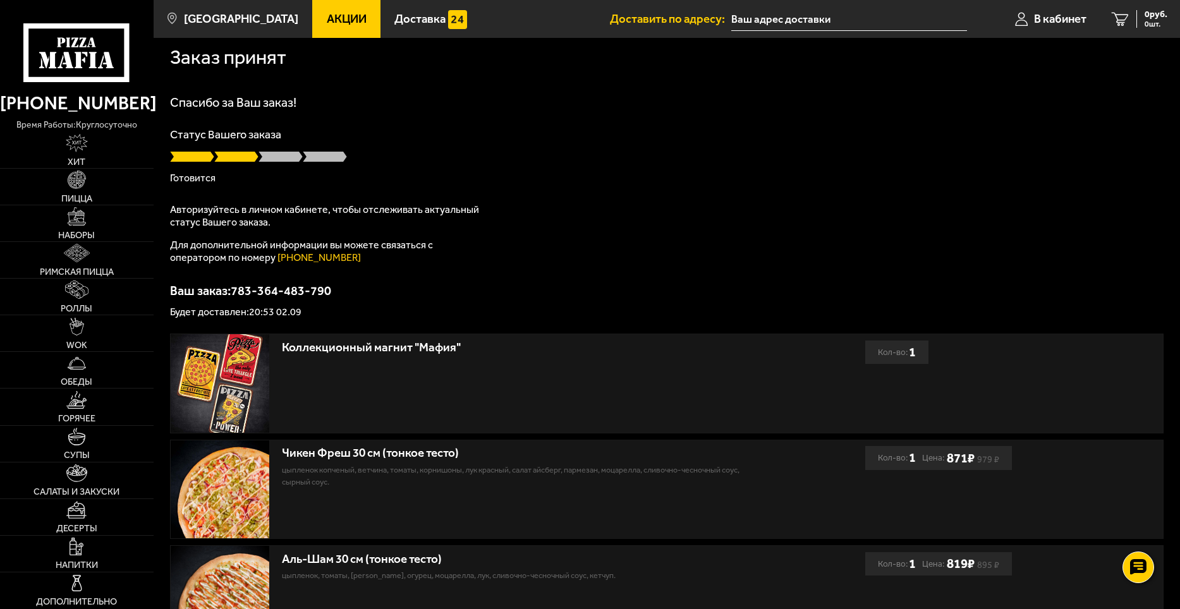
scroll to position [0, 0]
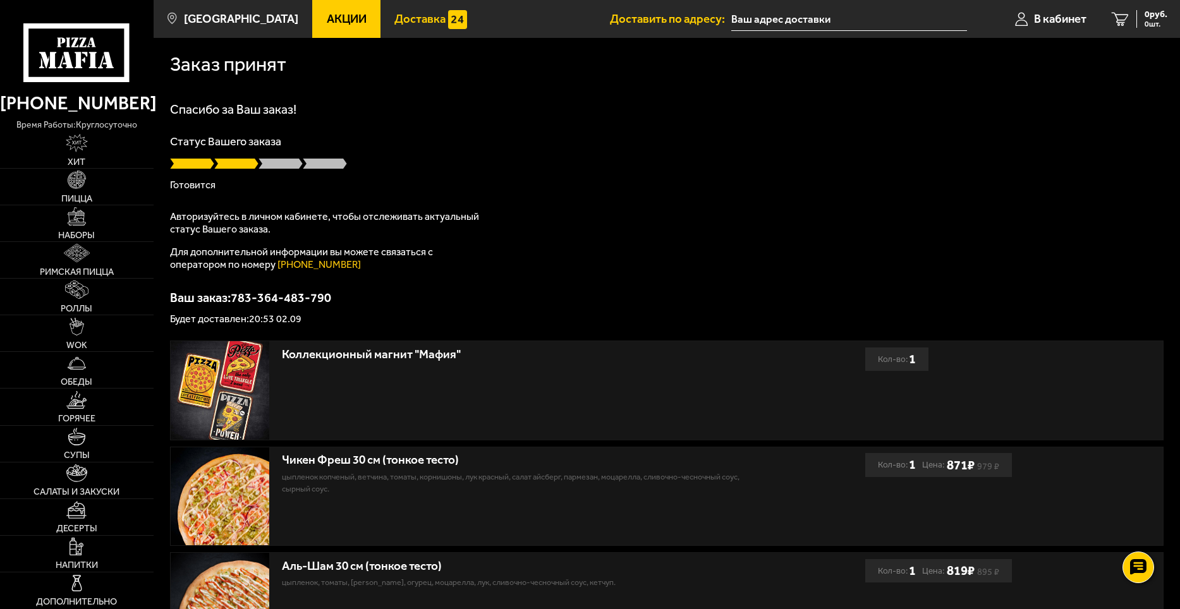
click at [403, 25] on span "Доставка" at bounding box center [419, 19] width 51 height 12
click at [1055, 25] on span "В кабинет" at bounding box center [1060, 19] width 52 height 12
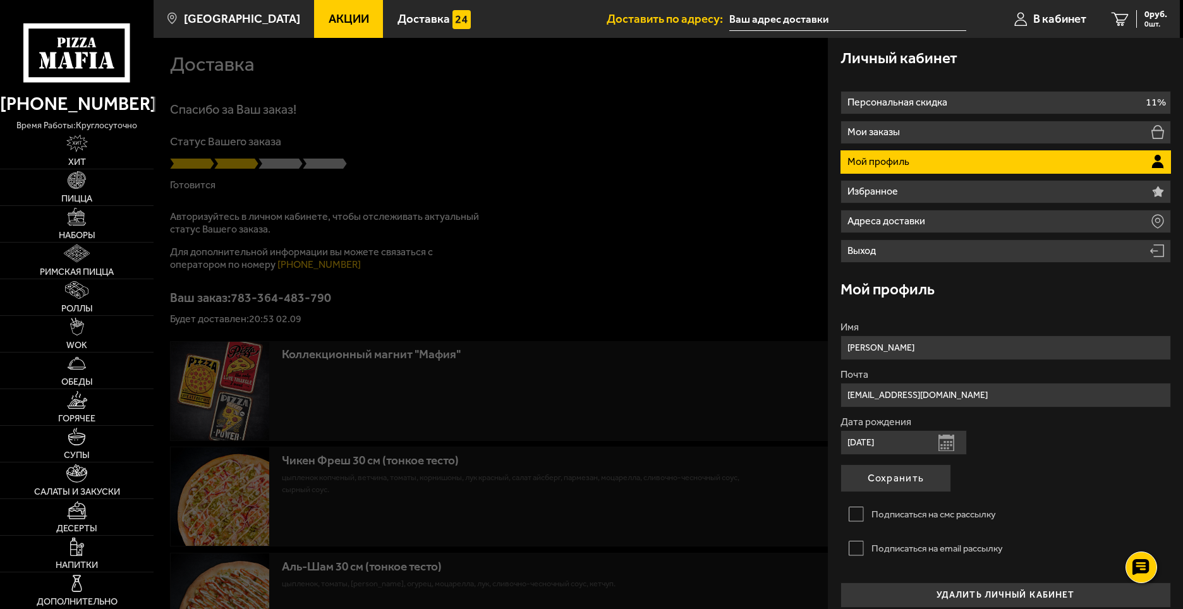
click at [905, 154] on li "Мой профиль" at bounding box center [1006, 161] width 331 height 23
click at [699, 121] on div at bounding box center [745, 342] width 1183 height 609
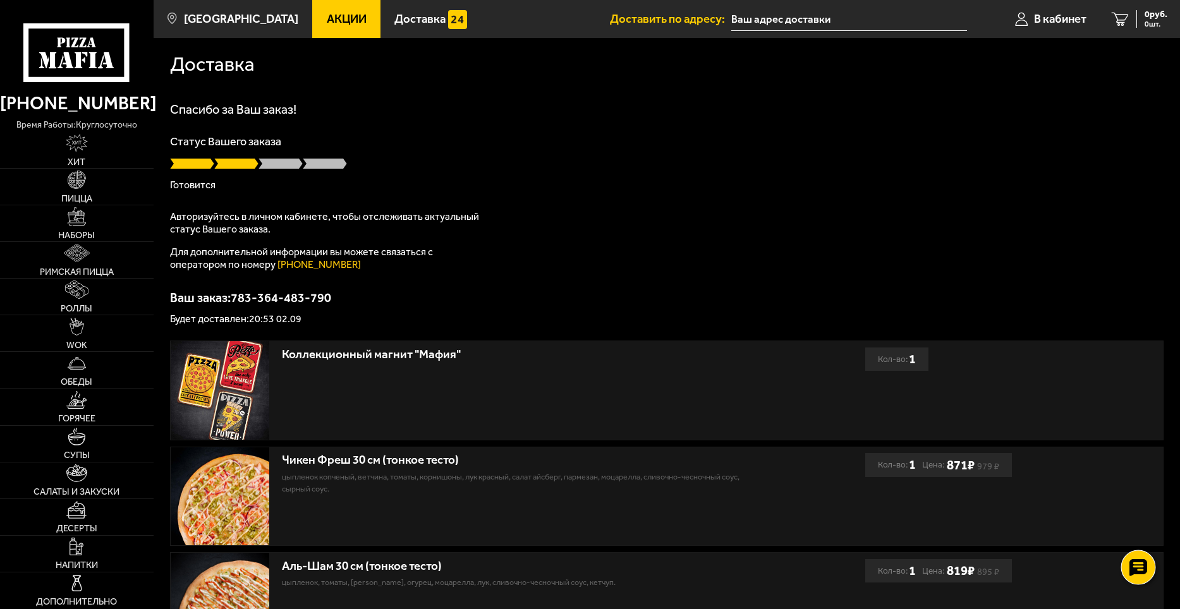
click at [1128, 562] on div at bounding box center [1138, 567] width 35 height 35
click at [1035, 269] on div "Спасибо за Ваш заказ! Статус Вашего заказа Готовится Авторизуйтесь в личном каб…" at bounding box center [666, 213] width 993 height 221
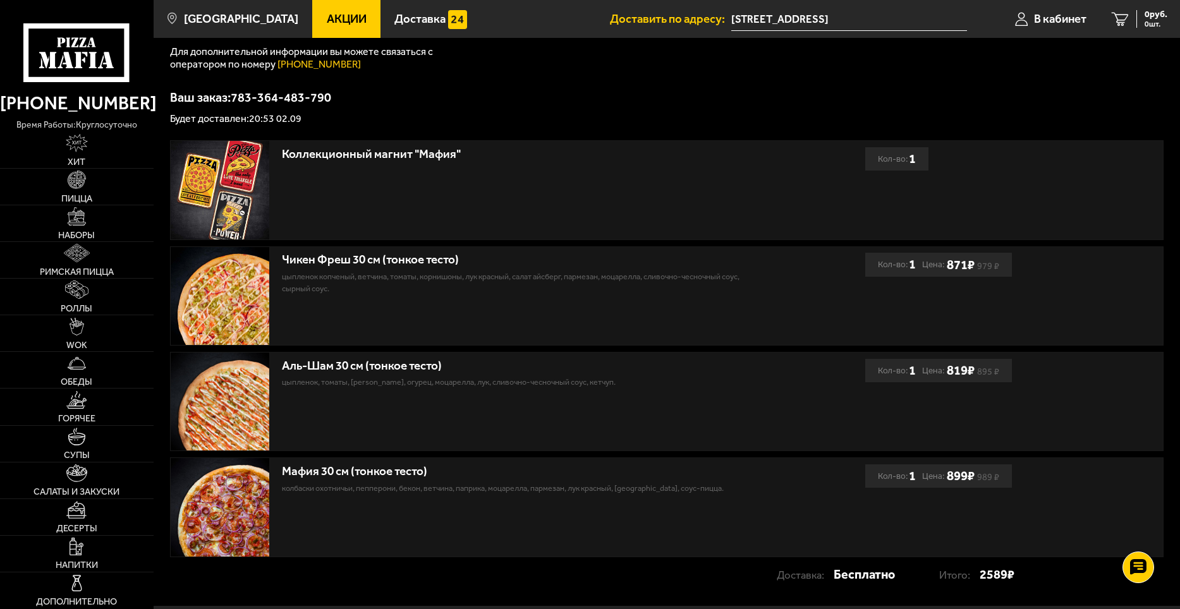
scroll to position [280, 0]
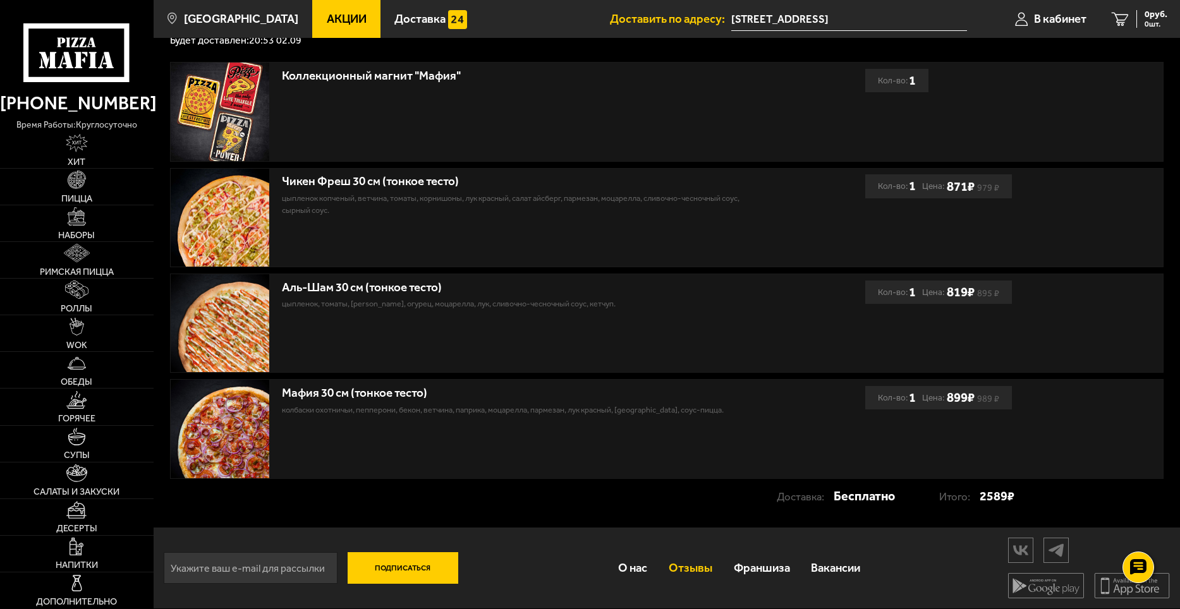
click at [696, 559] on link "Отзывы" at bounding box center [690, 568] width 65 height 40
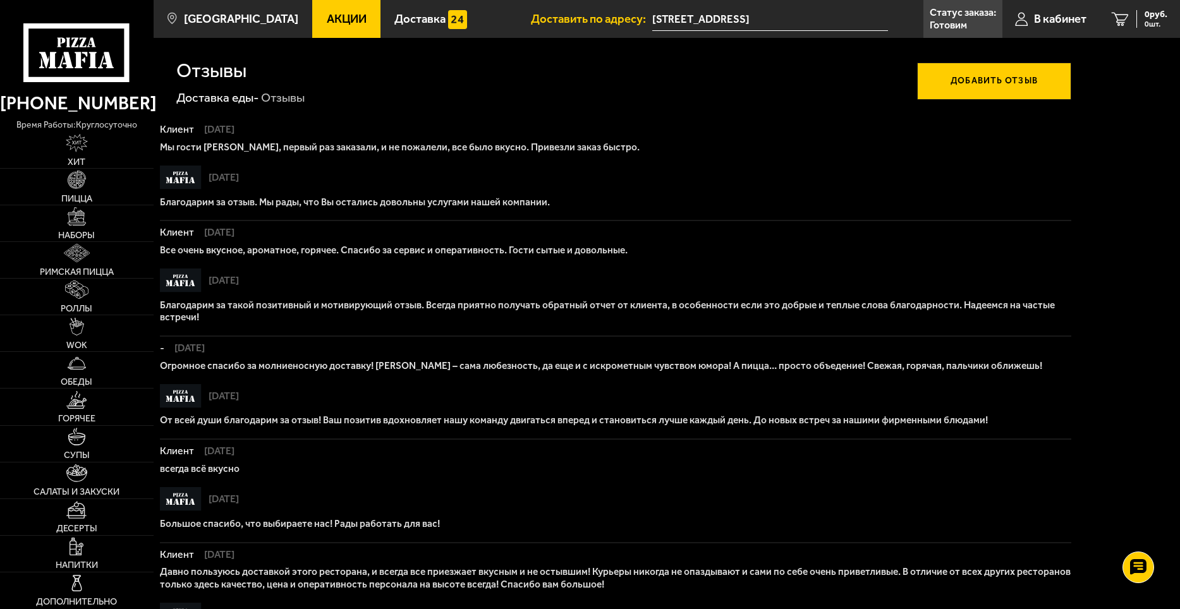
click at [997, 82] on button "Добавить отзыв" at bounding box center [994, 81] width 154 height 37
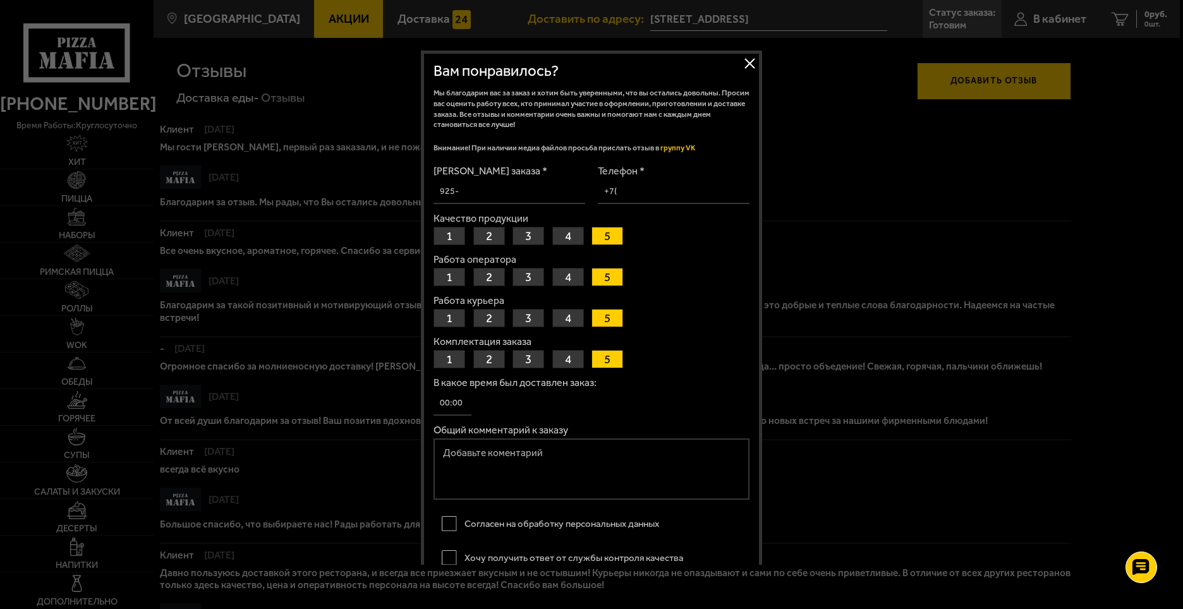
click at [493, 193] on input "Номер заказа *" at bounding box center [510, 191] width 152 height 25
paste input "783-364-483-790"
type input "783-364-483-790"
click at [645, 191] on input "Телефон *" at bounding box center [674, 191] width 152 height 25
type input "+7 (981) 765-02-26"
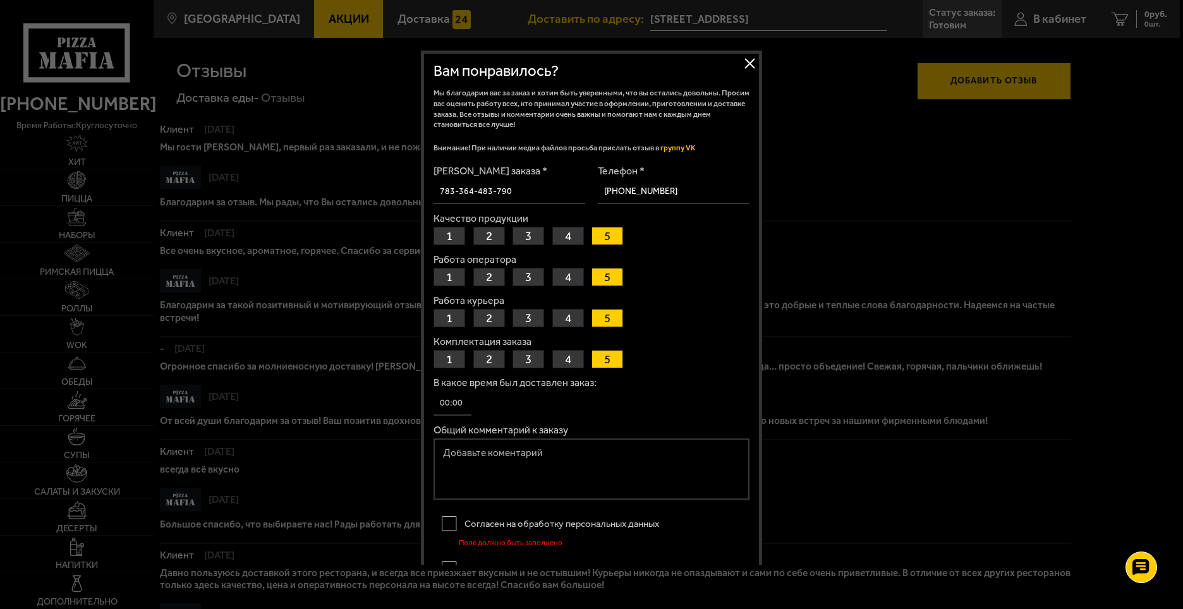
click at [513, 461] on textarea "Общий комментарий к заказу" at bounding box center [592, 470] width 316 height 62
type textarea "P"
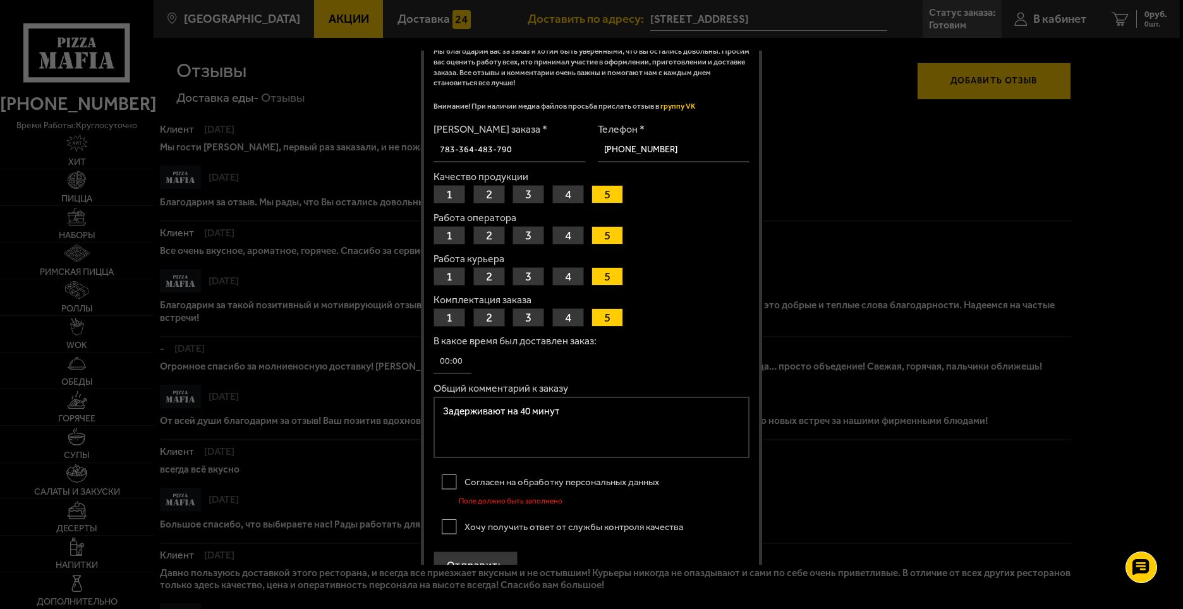
scroll to position [69, 0]
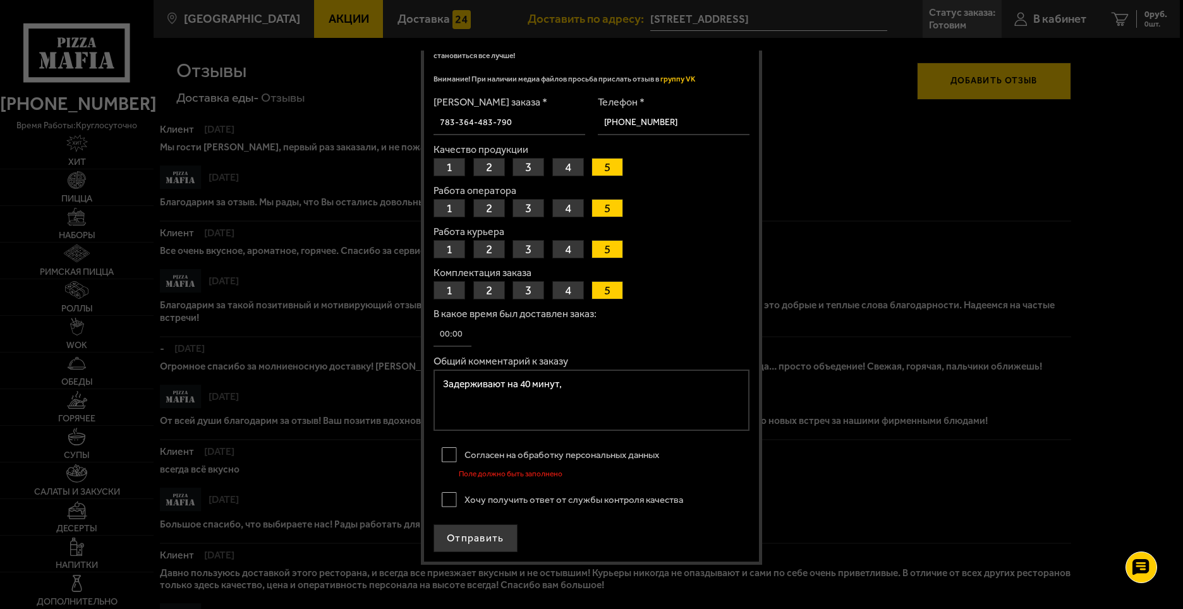
click at [573, 389] on textarea "Задерживают на 40 минут," at bounding box center [592, 401] width 316 height 62
click at [456, 206] on button "1" at bounding box center [450, 208] width 32 height 18
click at [560, 391] on textarea "Задерживают на 40 минут. Вместо оператора - робот" at bounding box center [592, 401] width 316 height 62
type textarea "Задерживают на 40 минут. Вместо оператора - робот, разговаривать бесполезно. Оч…"
click at [447, 503] on label "Хочу получить ответ от службы контроля качества" at bounding box center [592, 499] width 316 height 25
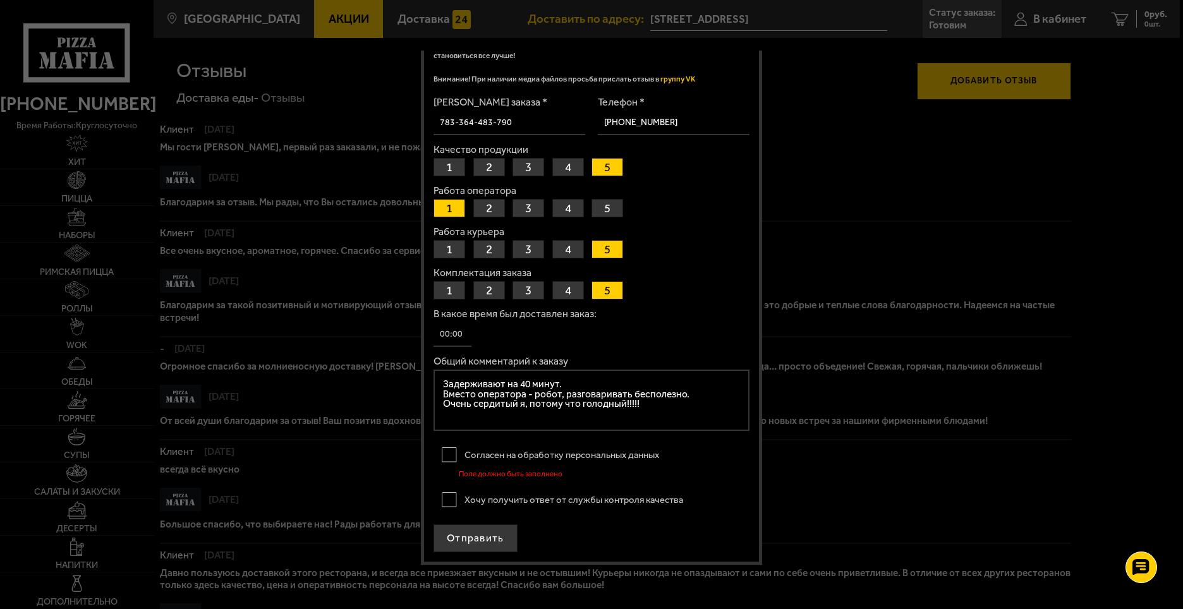
click at [0, 0] on input "Хочу получить ответ от службы контроля качества" at bounding box center [0, 0] width 0 height 0
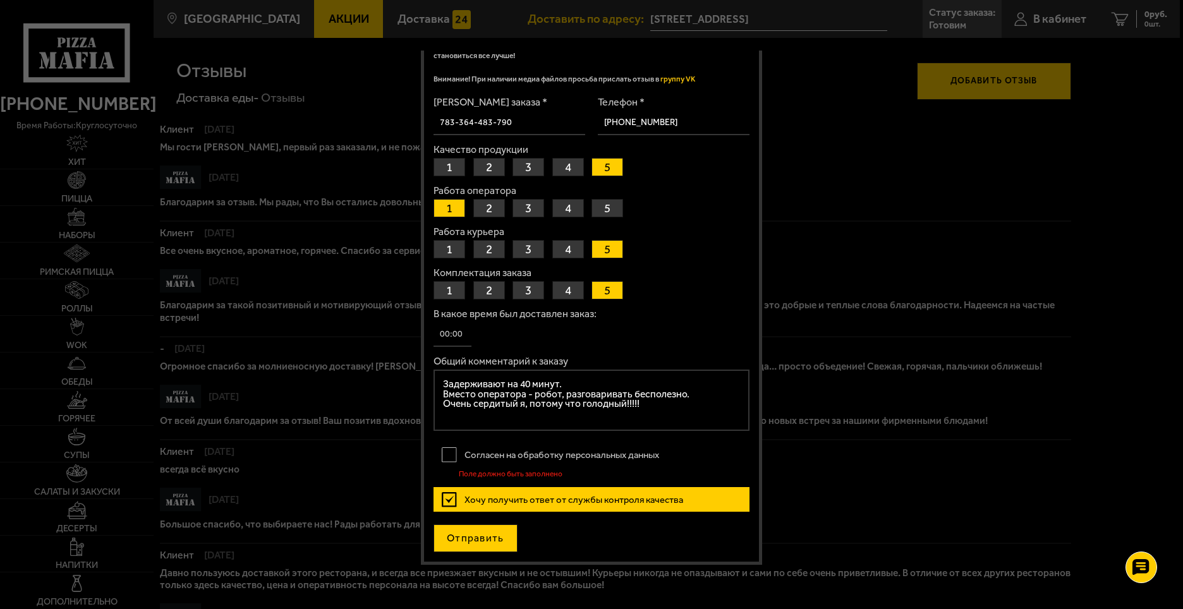
click at [454, 534] on button "Отправить" at bounding box center [476, 539] width 84 height 28
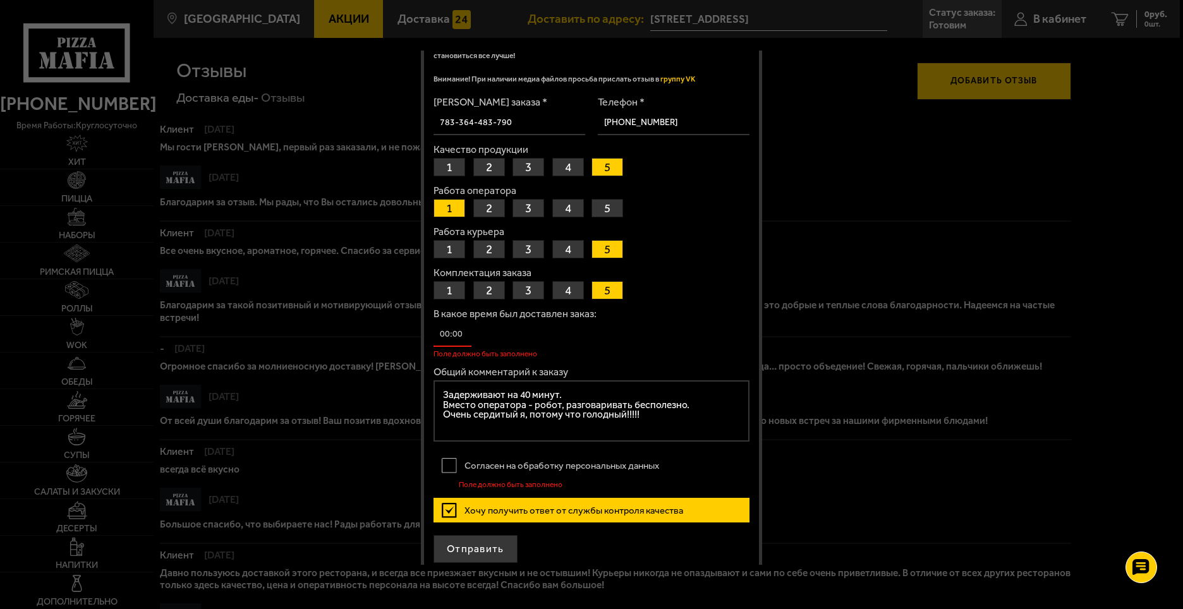
drag, startPoint x: 465, startPoint y: 334, endPoint x: 422, endPoint y: 326, distance: 43.0
click at [422, 326] on div "Закрыть Вам понравилось? Мы благодарим вас за заказ и хотим быть уверенными, чт…" at bounding box center [591, 279] width 341 height 594
click at [452, 468] on label "Согласен на обработку персональных данных" at bounding box center [592, 465] width 316 height 25
click at [0, 0] on input "Согласен на обработку персональных данных" at bounding box center [0, 0] width 0 height 0
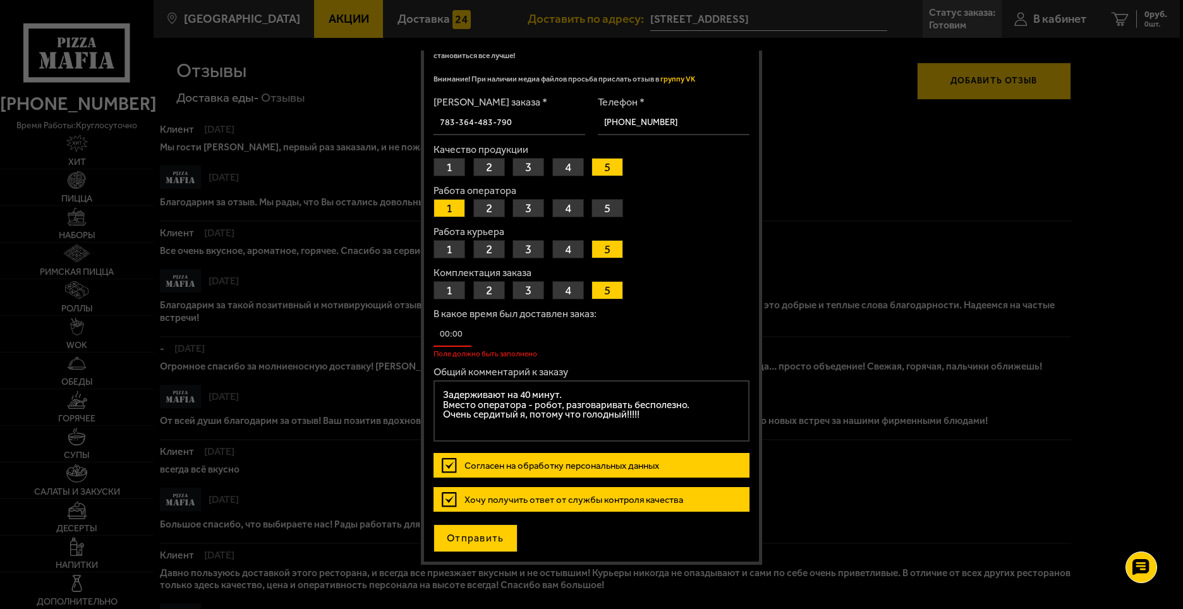
click at [467, 536] on button "Отправить" at bounding box center [476, 539] width 84 height 28
click at [485, 543] on button "Отправить" at bounding box center [476, 539] width 84 height 28
drag, startPoint x: 465, startPoint y: 334, endPoint x: 440, endPoint y: 326, distance: 25.2
click at [440, 326] on input "В какое время был доставлен заказ:" at bounding box center [453, 334] width 38 height 25
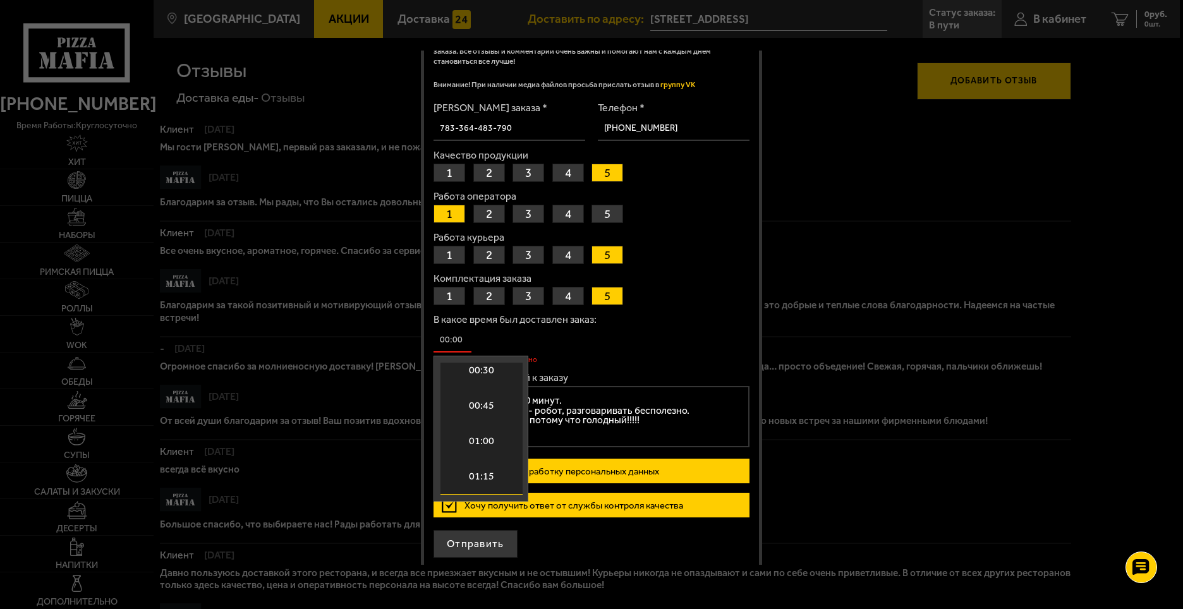
scroll to position [0, 0]
click at [683, 358] on p "Поле должно быть заполнено" at bounding box center [592, 360] width 316 height 8
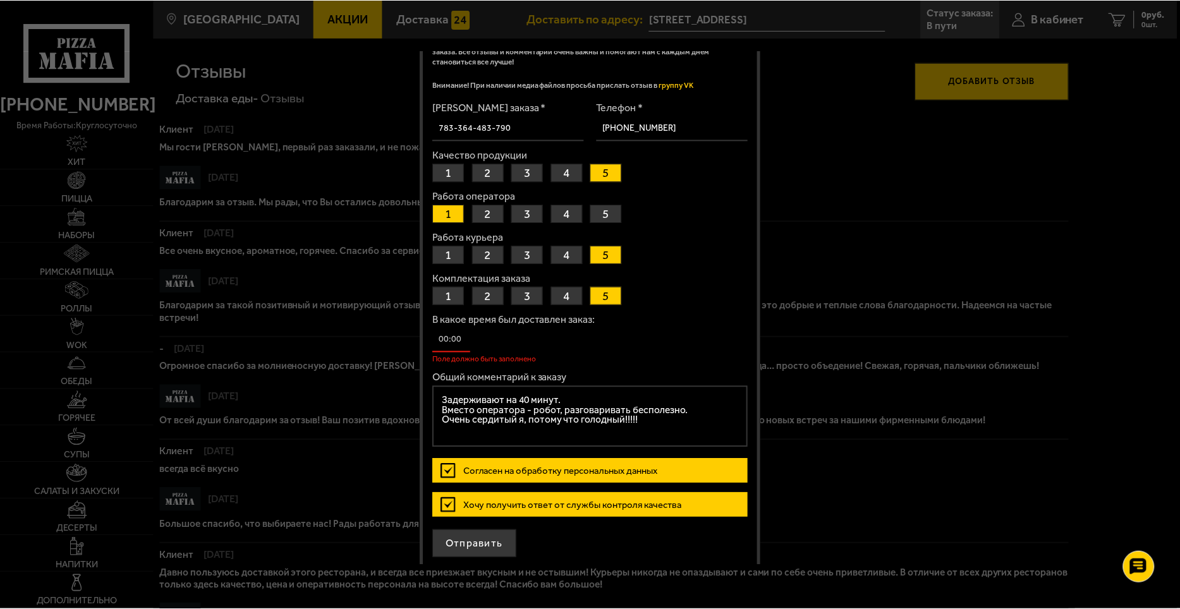
scroll to position [69, 0]
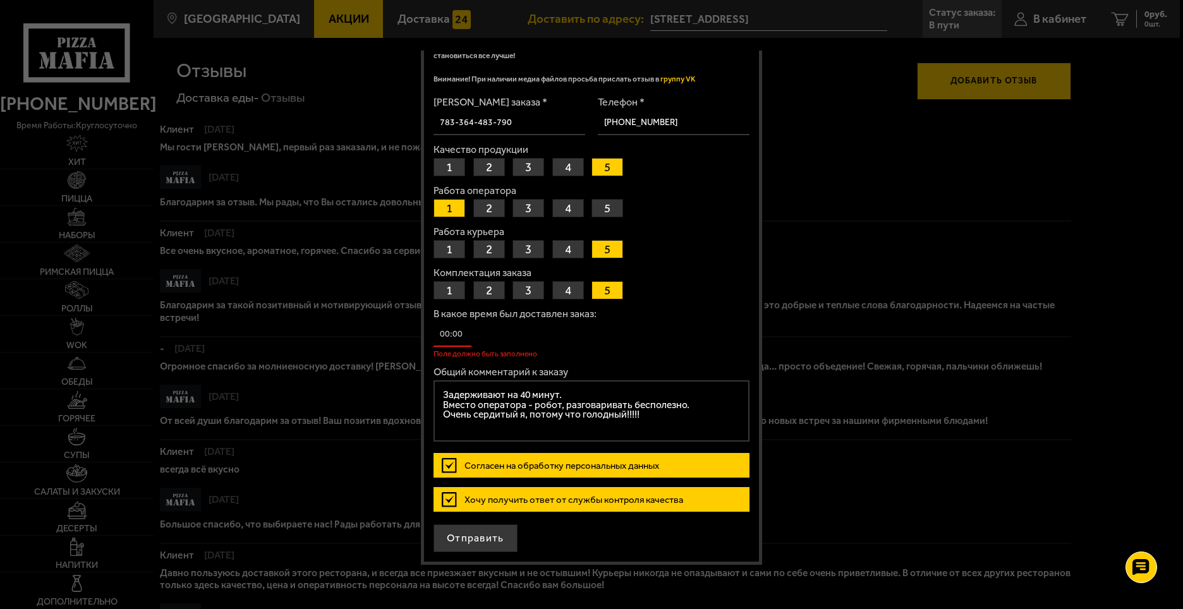
click at [471, 441] on textarea "Задерживают на 40 минут. Вместо оператора - робот, разговаривать бесполезно. Оч…" at bounding box center [592, 411] width 316 height 62
click at [489, 540] on button "Отправить" at bounding box center [476, 539] width 84 height 28
click at [839, 121] on div at bounding box center [591, 304] width 1183 height 609
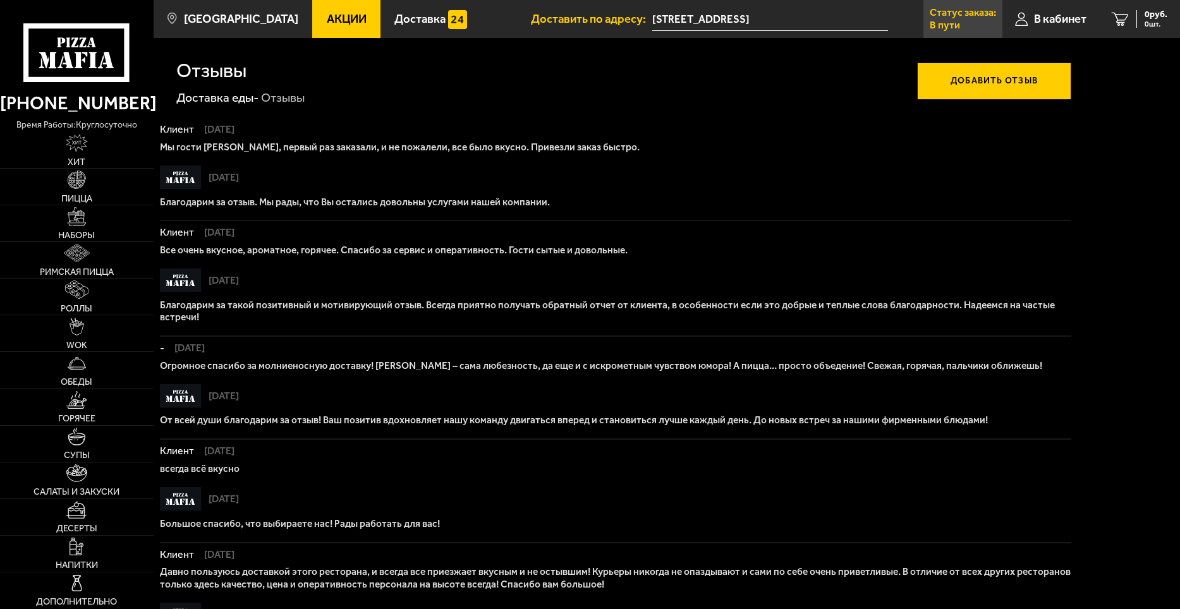
click at [957, 26] on p "В пути" at bounding box center [945, 25] width 30 height 10
